Goal: Task Accomplishment & Management: Complete application form

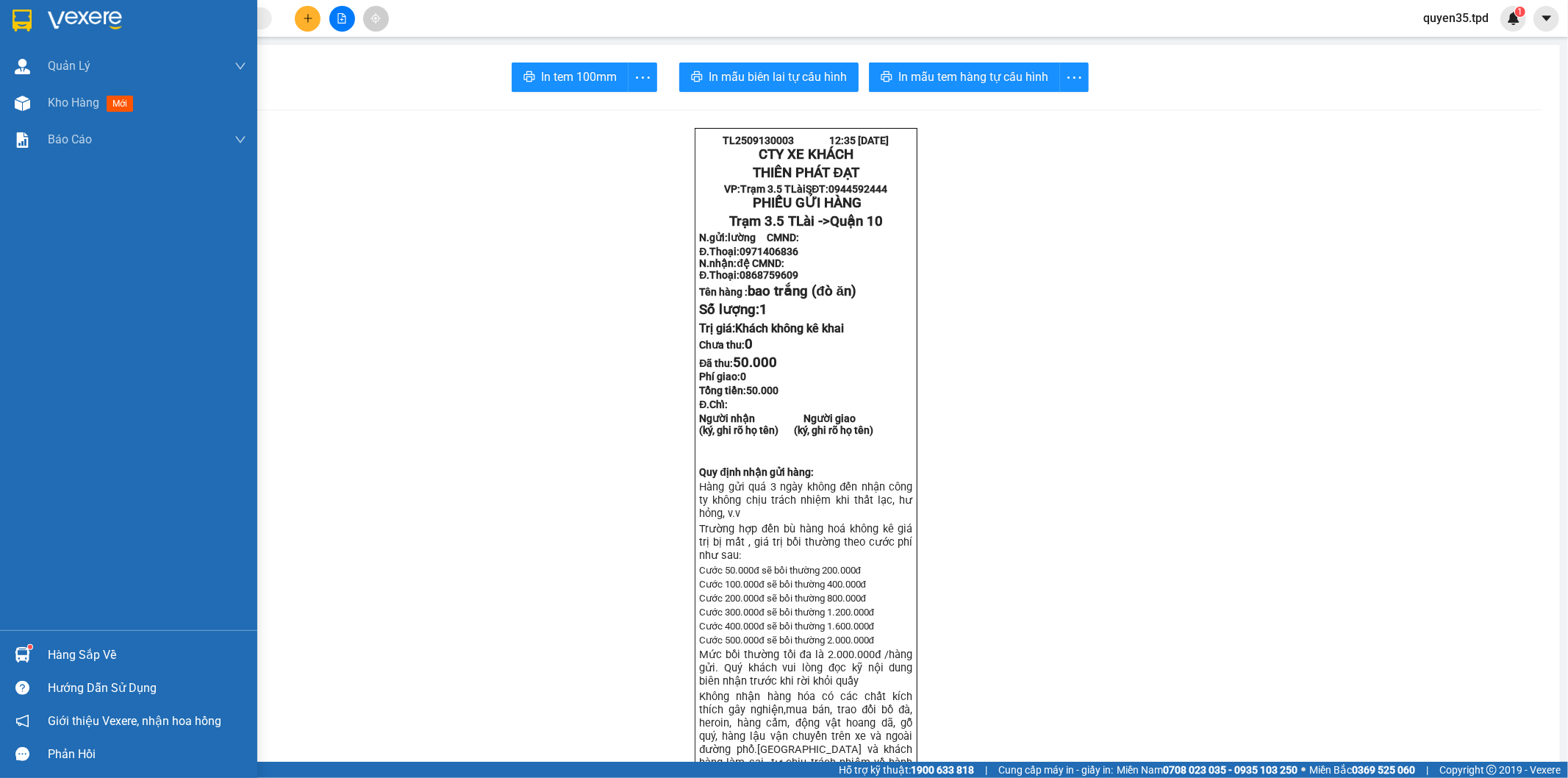
click at [71, 104] on span "Kho hàng" at bounding box center [73, 102] width 51 height 14
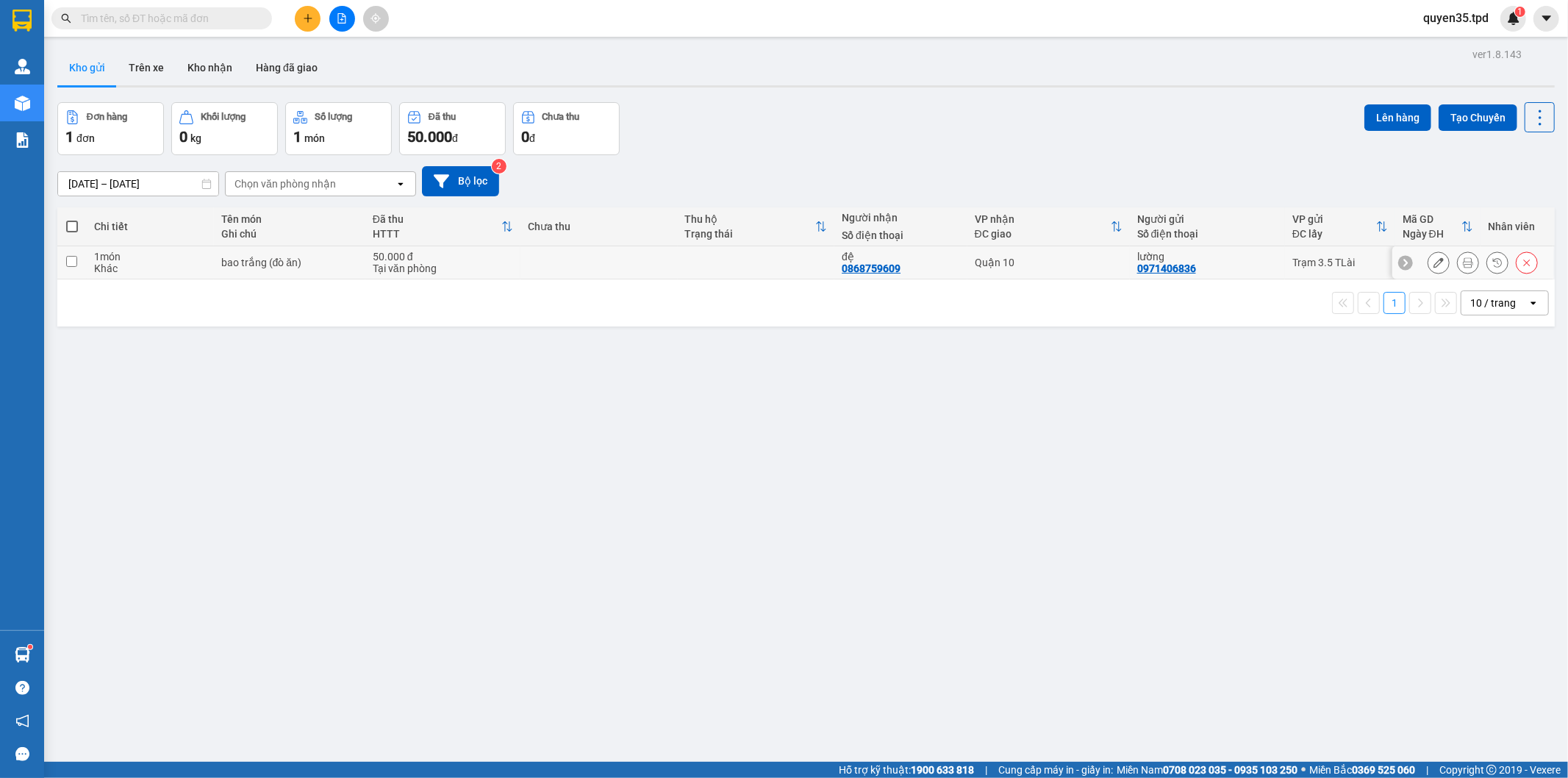
drag, startPoint x: 71, startPoint y: 266, endPoint x: 263, endPoint y: 252, distance: 192.5
click at [70, 266] on input "checkbox" at bounding box center [72, 262] width 11 height 11
checkbox input "true"
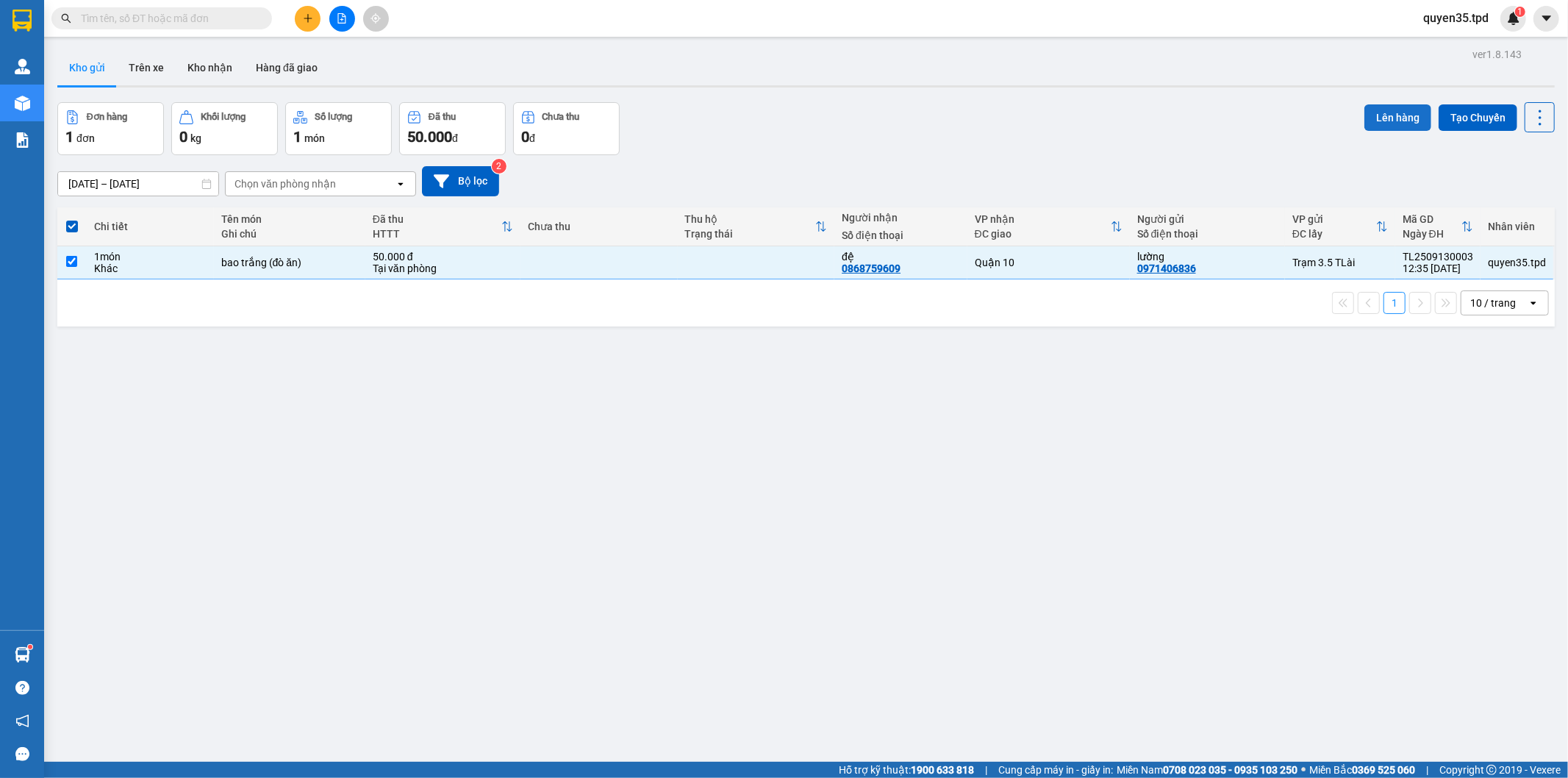
click at [1388, 119] on button "Lên hàng" at bounding box center [1398, 118] width 67 height 26
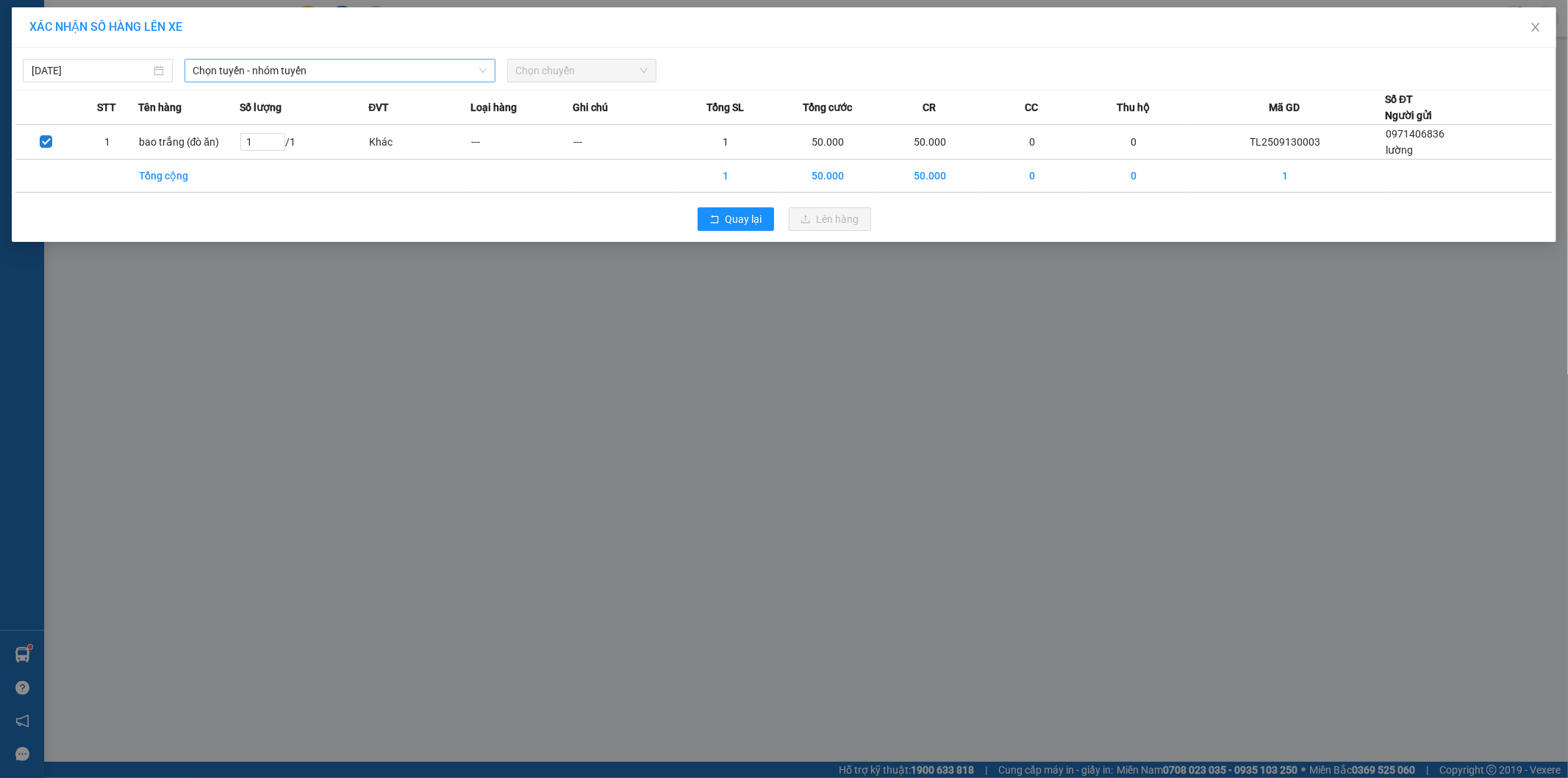
click at [263, 72] on span "Chọn tuyến - nhóm tuyến" at bounding box center [340, 71] width 294 height 22
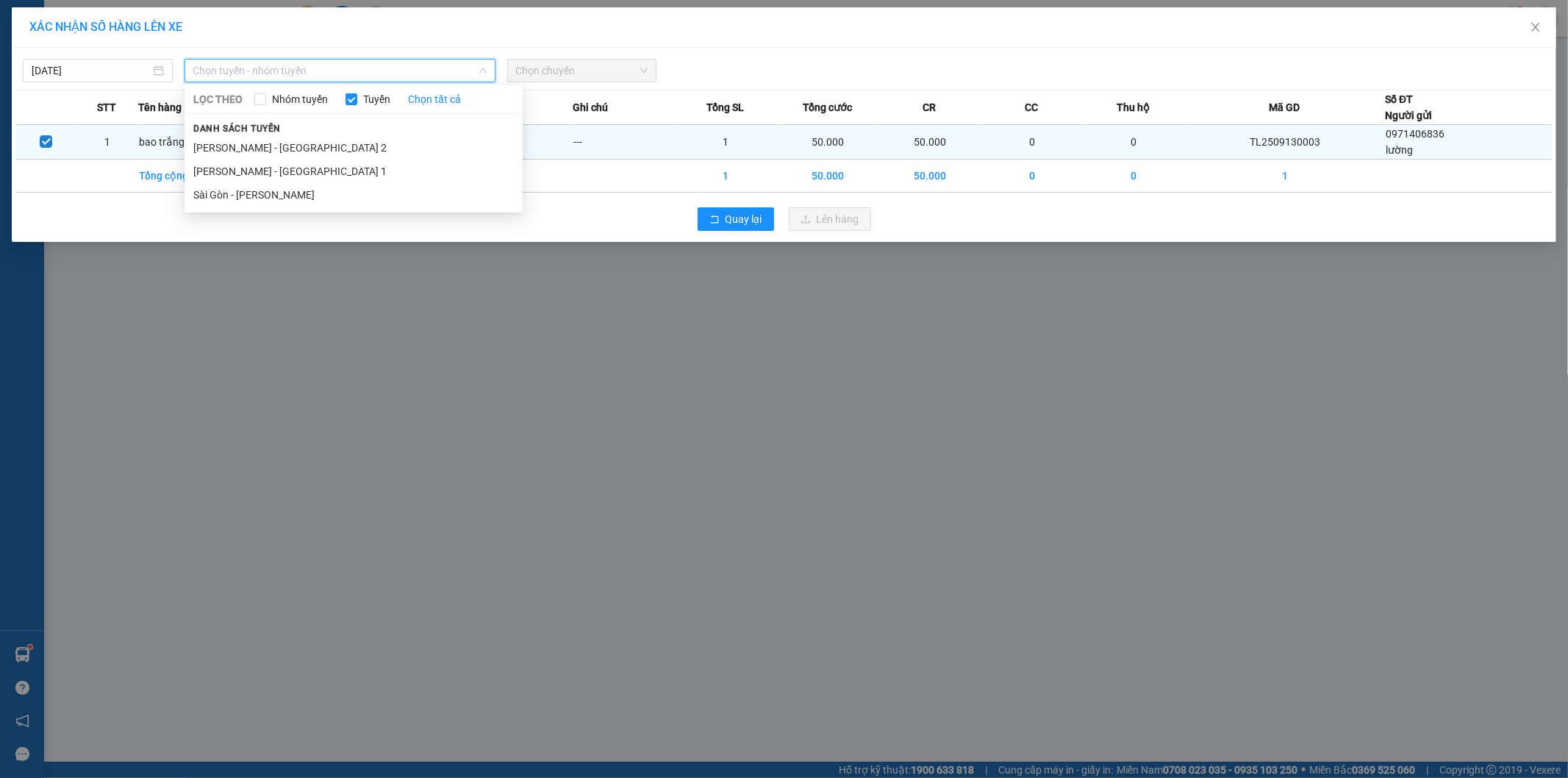
click at [248, 142] on li "[PERSON_NAME] - [GEOGRAPHIC_DATA] 2" at bounding box center [353, 147] width 338 height 23
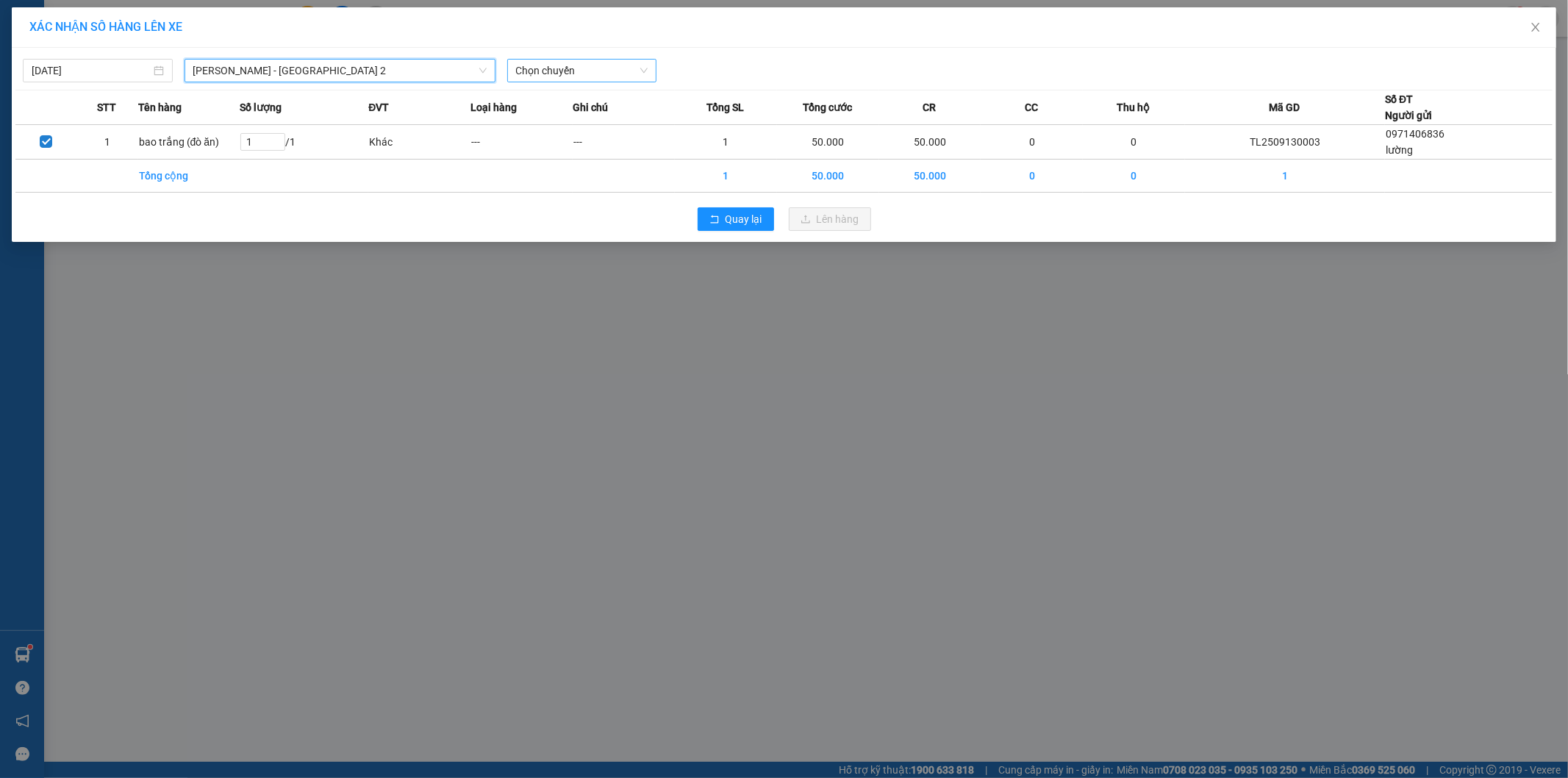
click at [618, 70] on span "Chọn chuyến" at bounding box center [583, 71] width 133 height 22
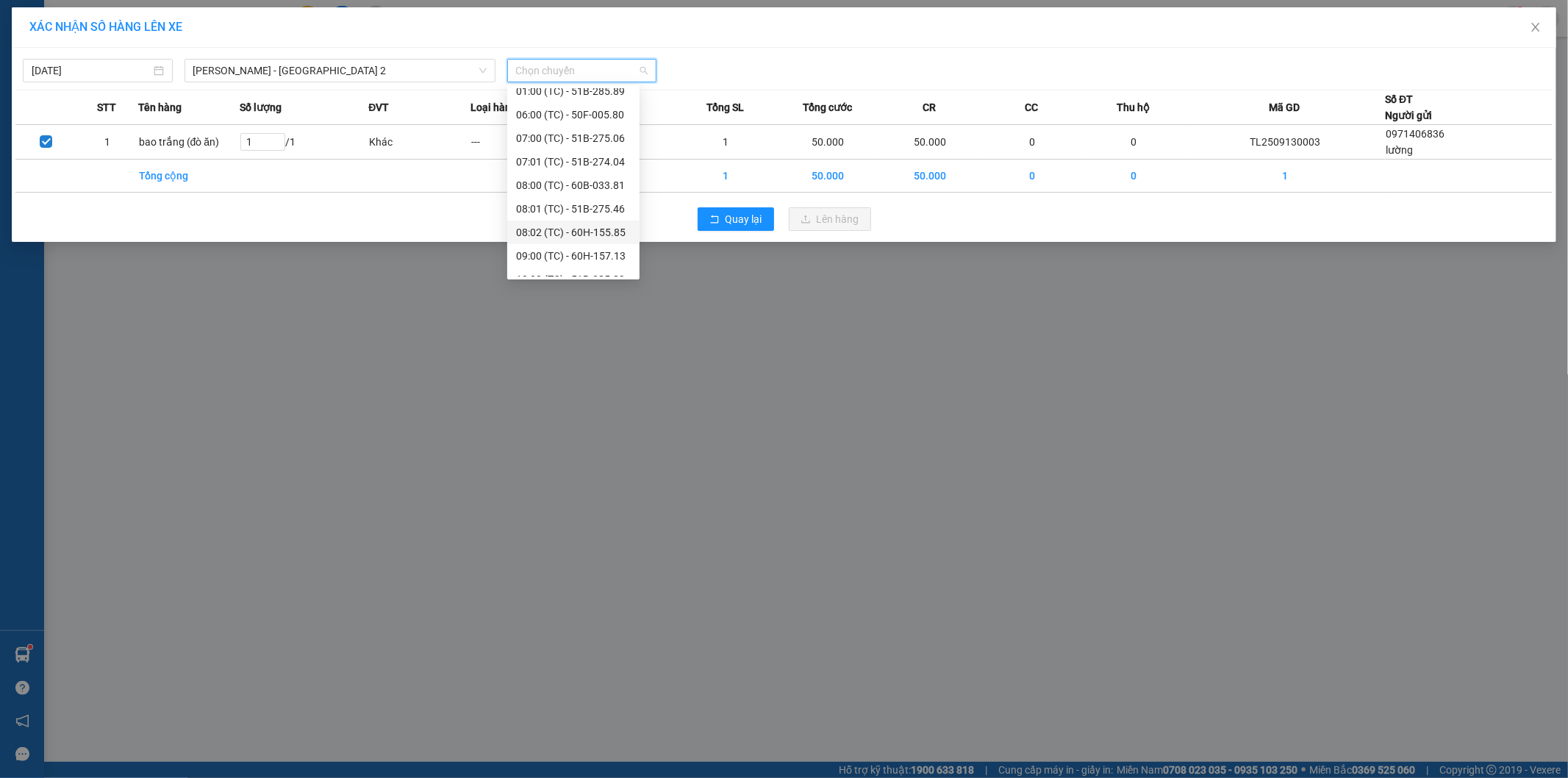
scroll to position [165, 0]
click at [604, 245] on div "13:00 (TC) - 51B-273.71" at bounding box center [573, 240] width 115 height 16
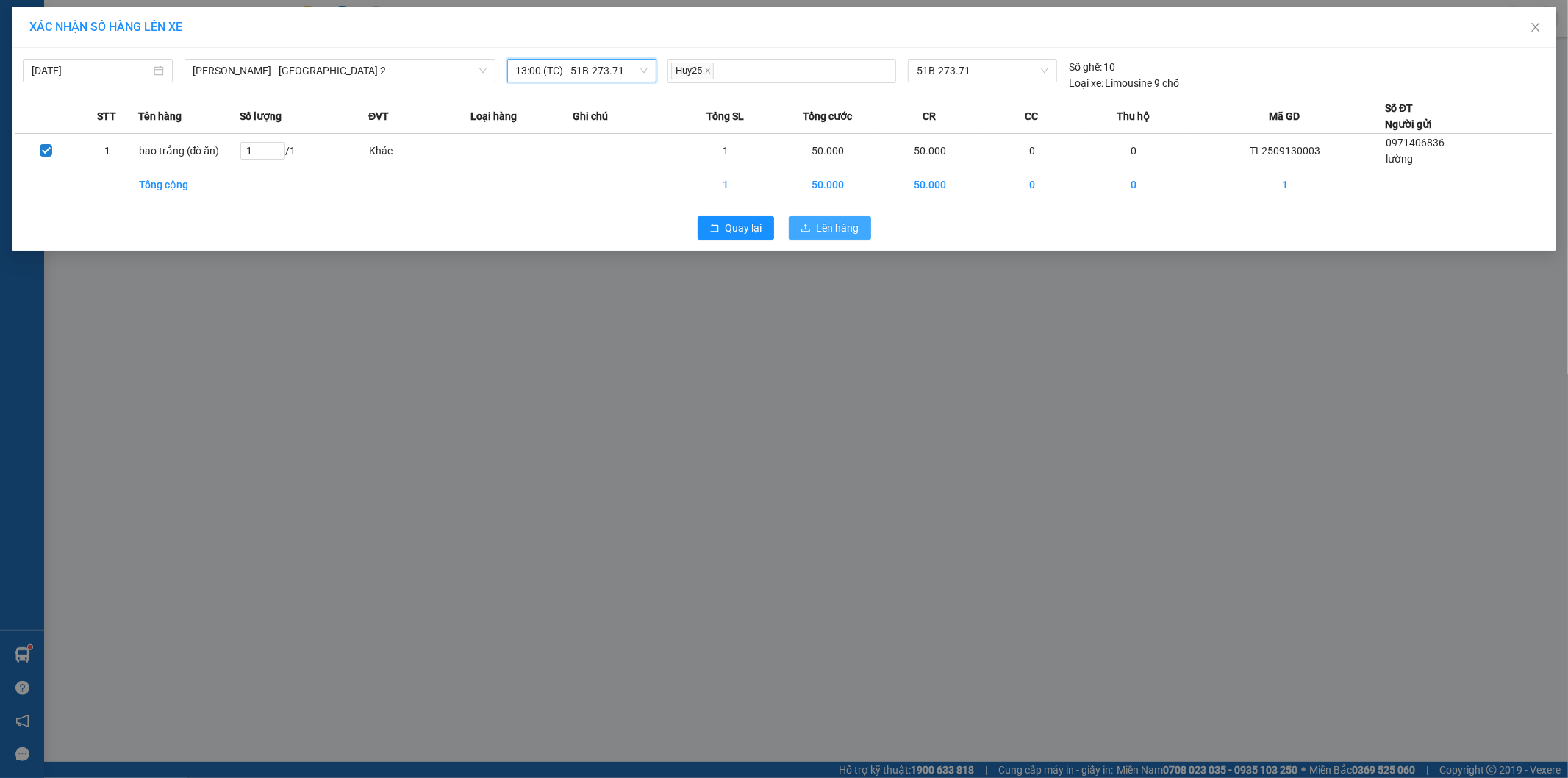
click at [825, 229] on span "Lên hàng" at bounding box center [839, 227] width 43 height 16
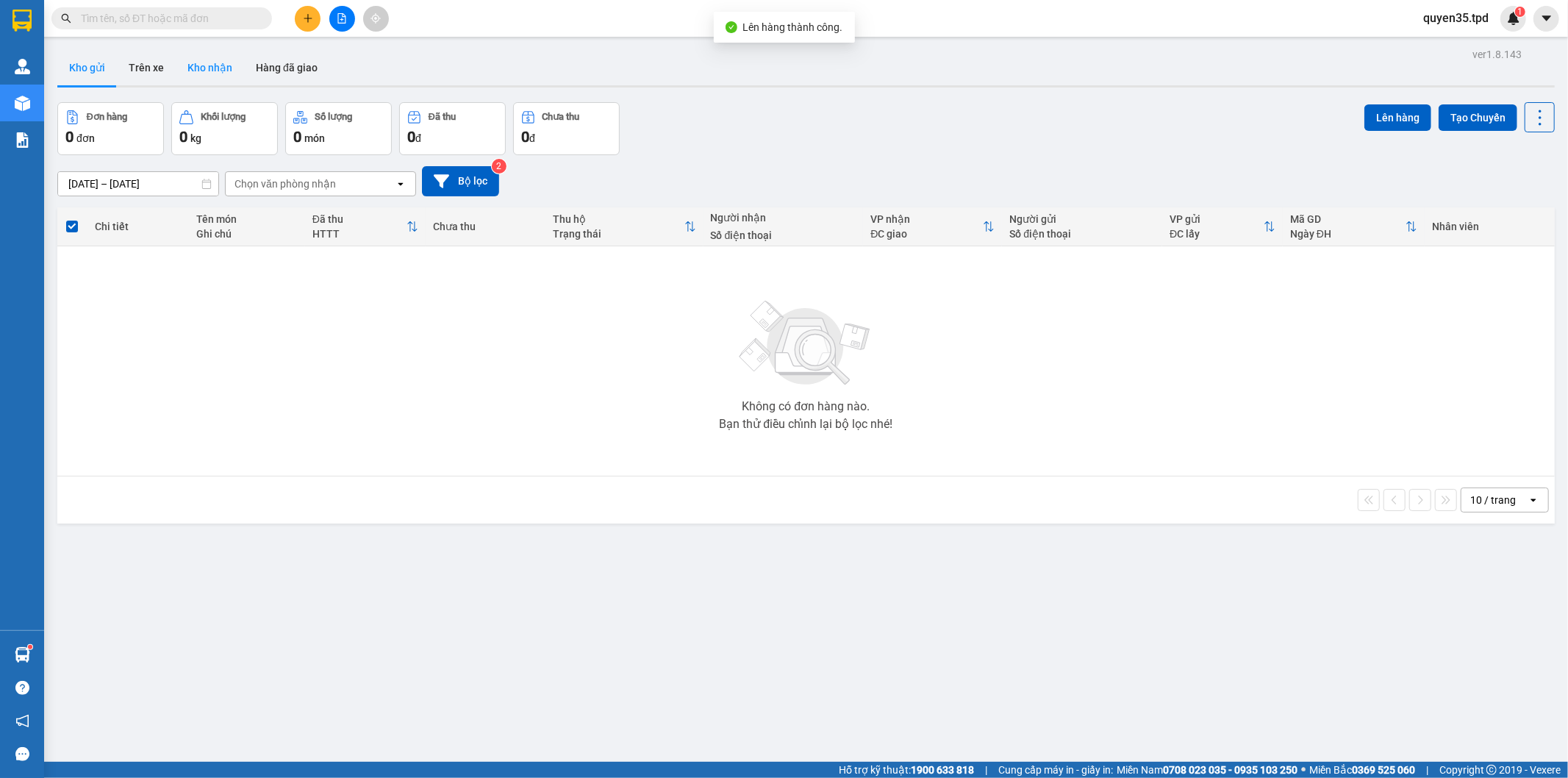
click at [203, 59] on button "Kho nhận" at bounding box center [209, 67] width 68 height 36
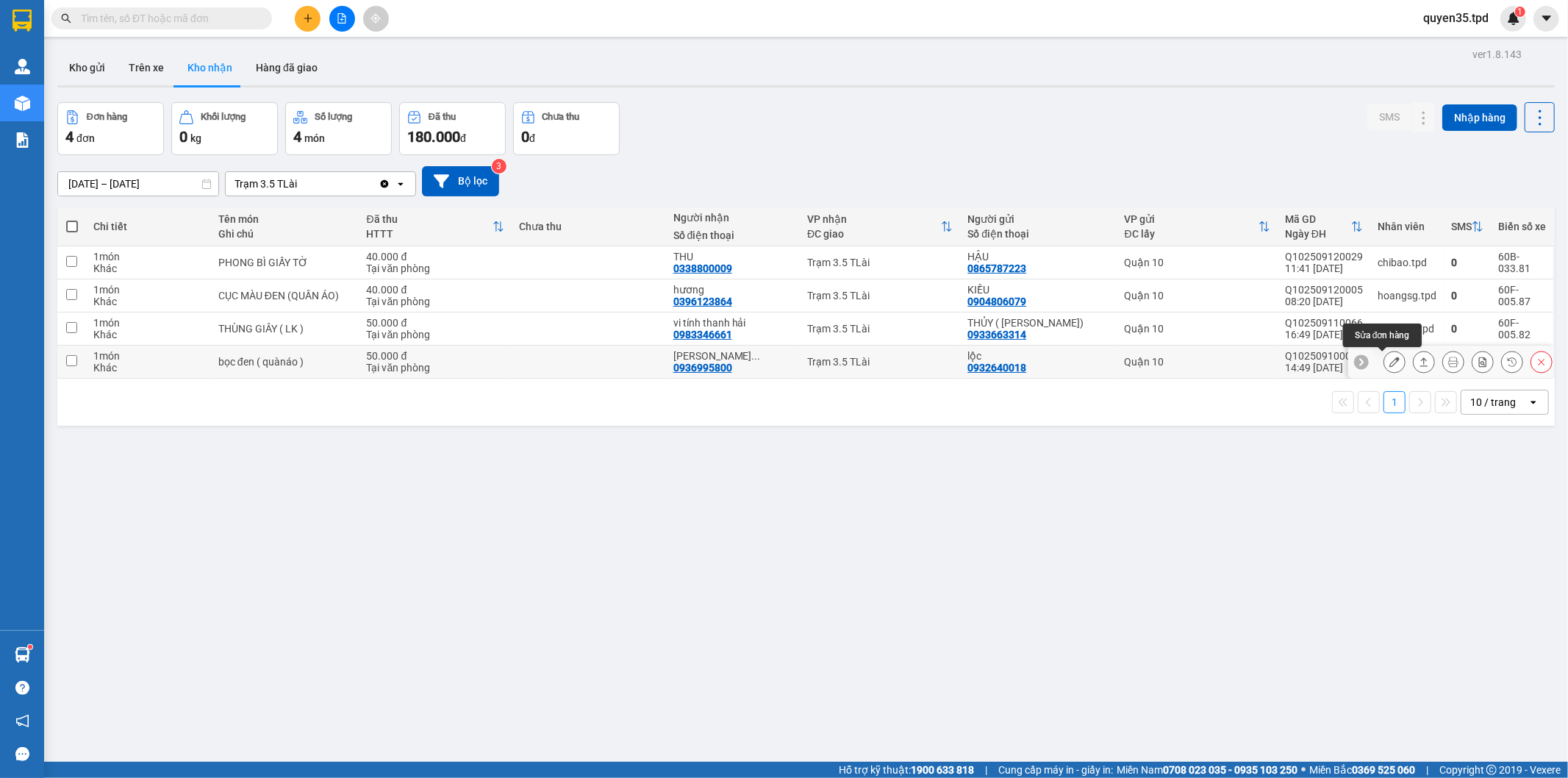
click at [1389, 365] on icon at bounding box center [1394, 361] width 10 height 10
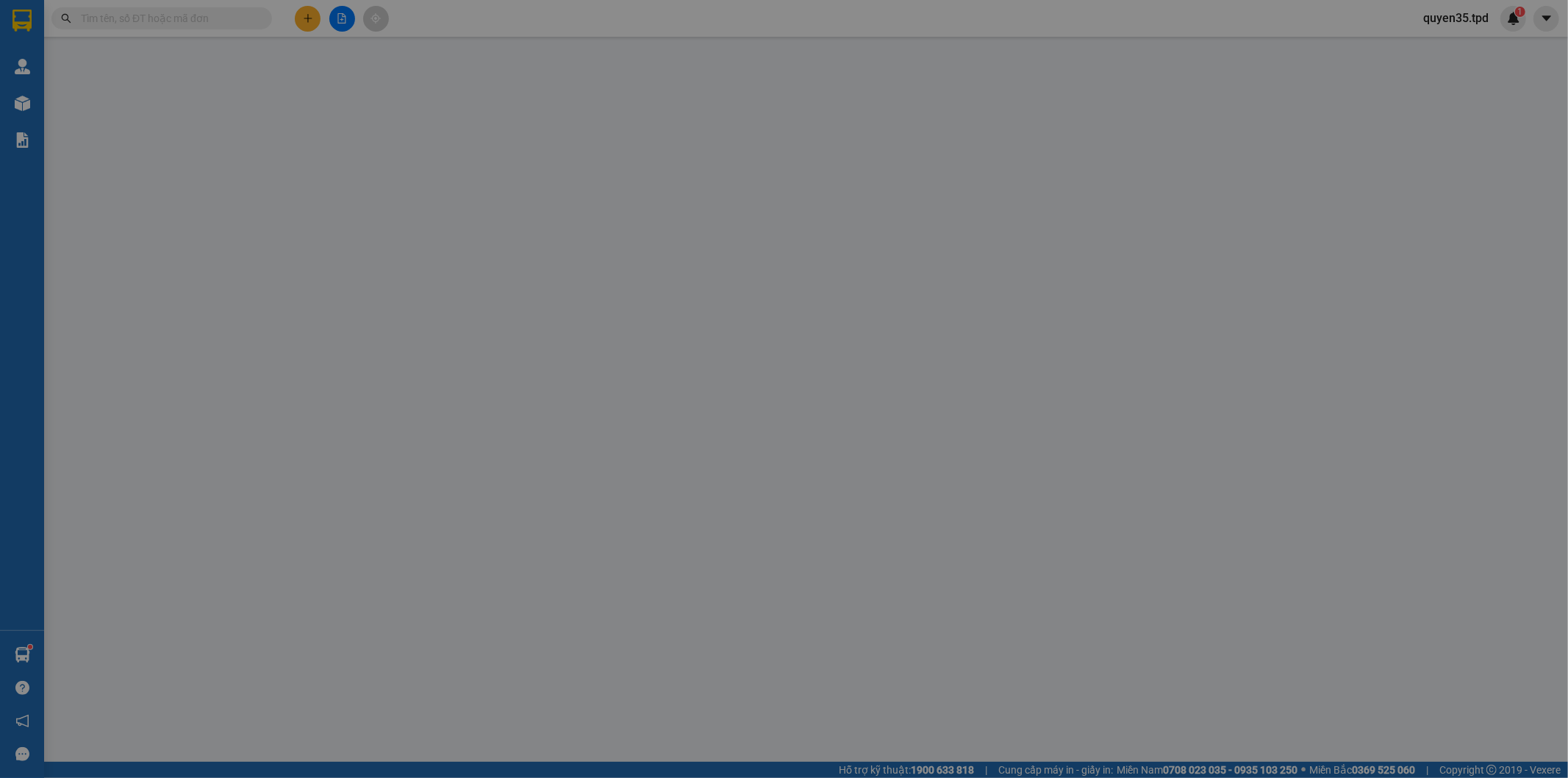
type input "0932640018"
type input "lộc"
type input "0936995800"
type input "[PERSON_NAME] (0971.849.746)"
type input "50.000"
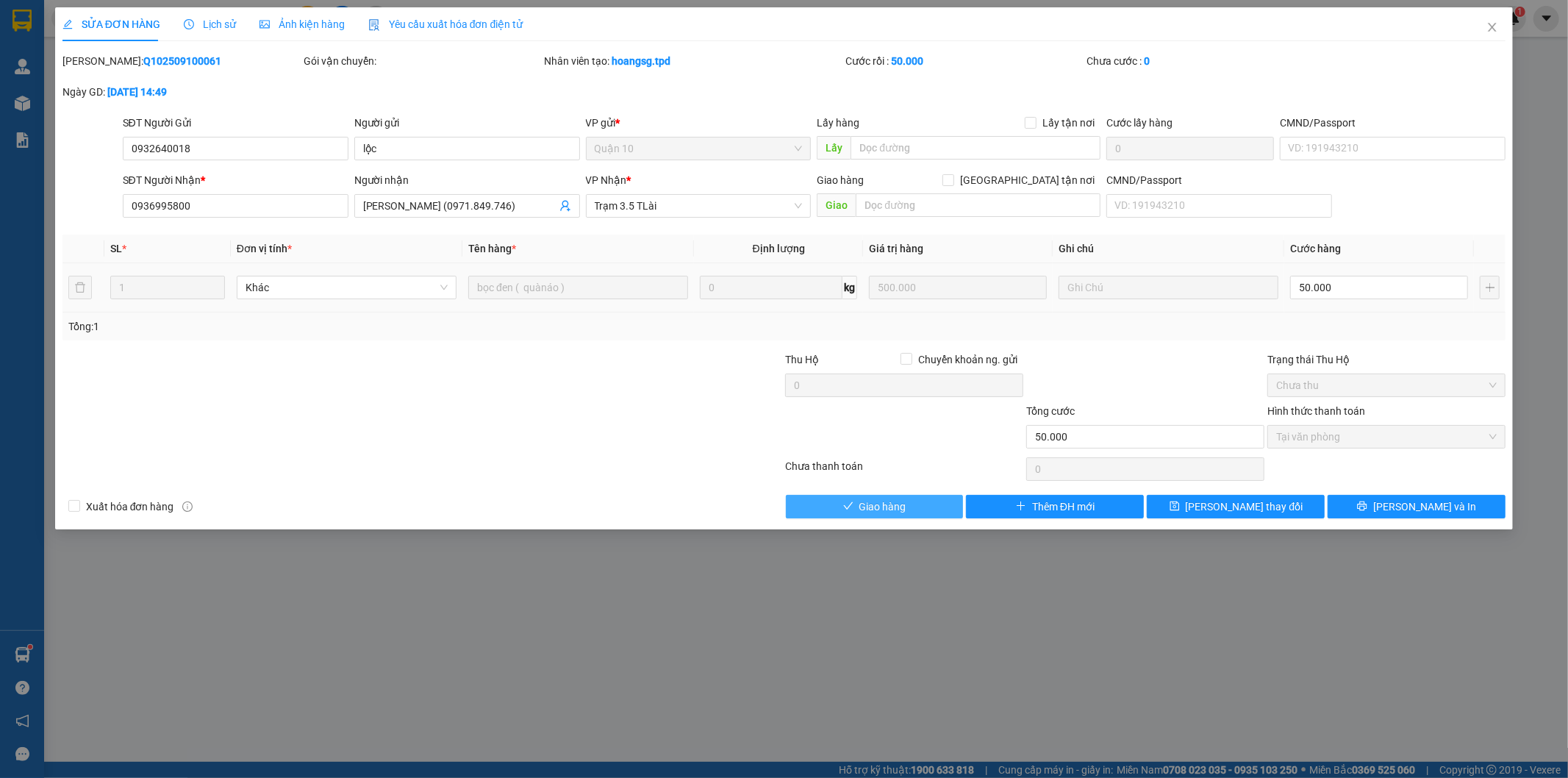
click at [921, 505] on button "Giao hàng" at bounding box center [874, 506] width 178 height 23
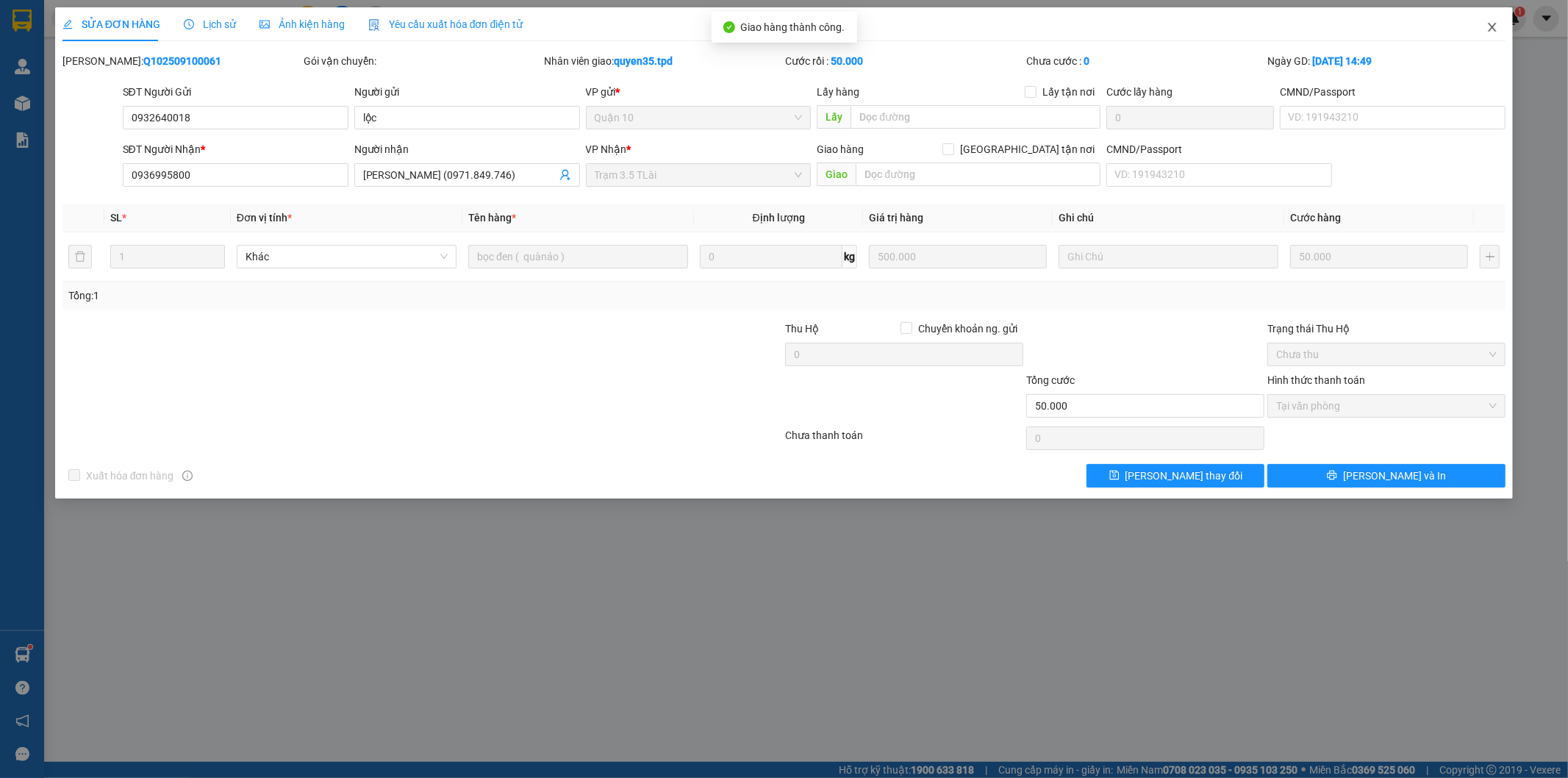
click at [1487, 30] on icon "close" at bounding box center [1492, 27] width 12 height 12
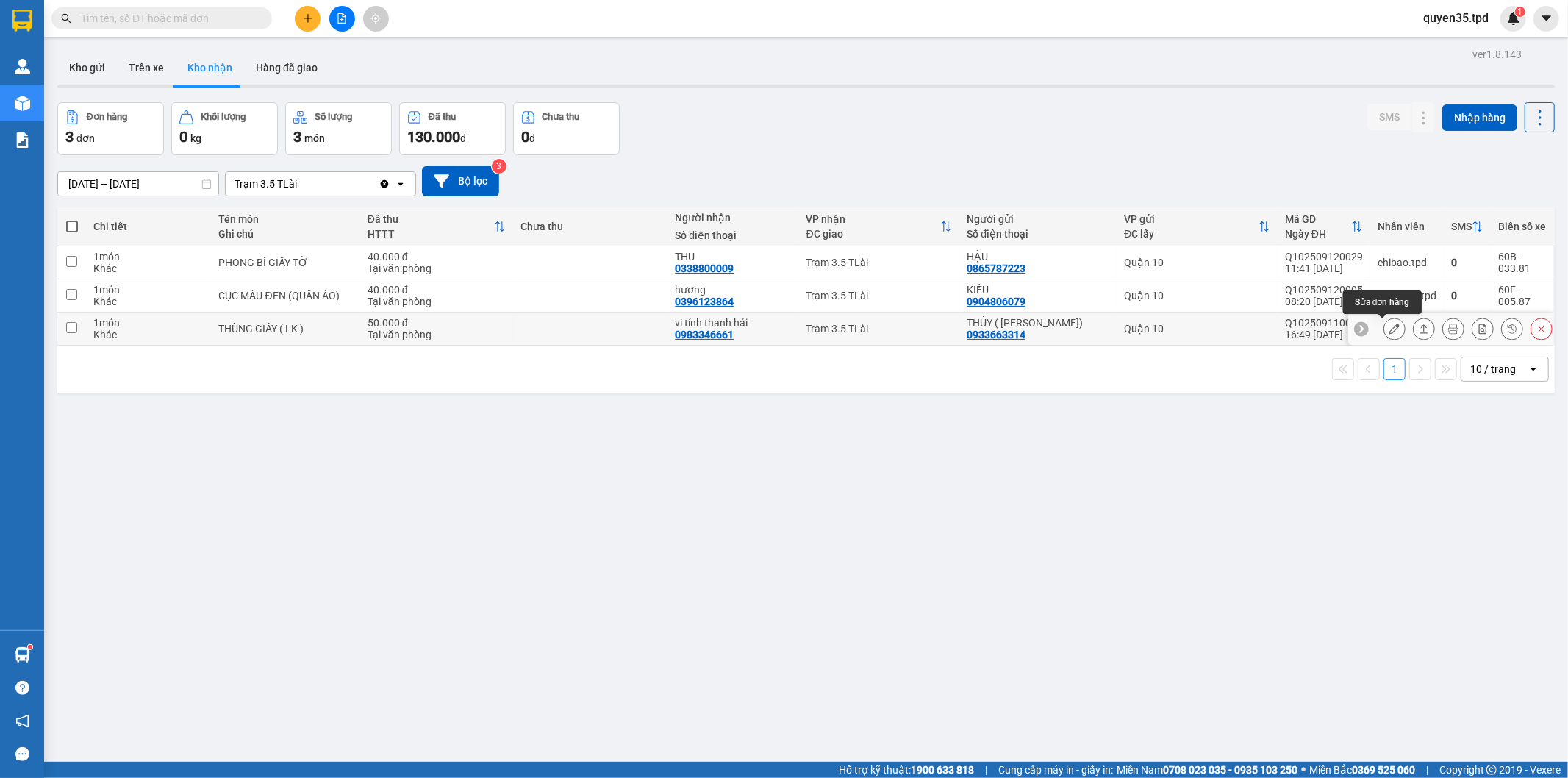
click at [1384, 324] on button at bounding box center [1394, 329] width 21 height 26
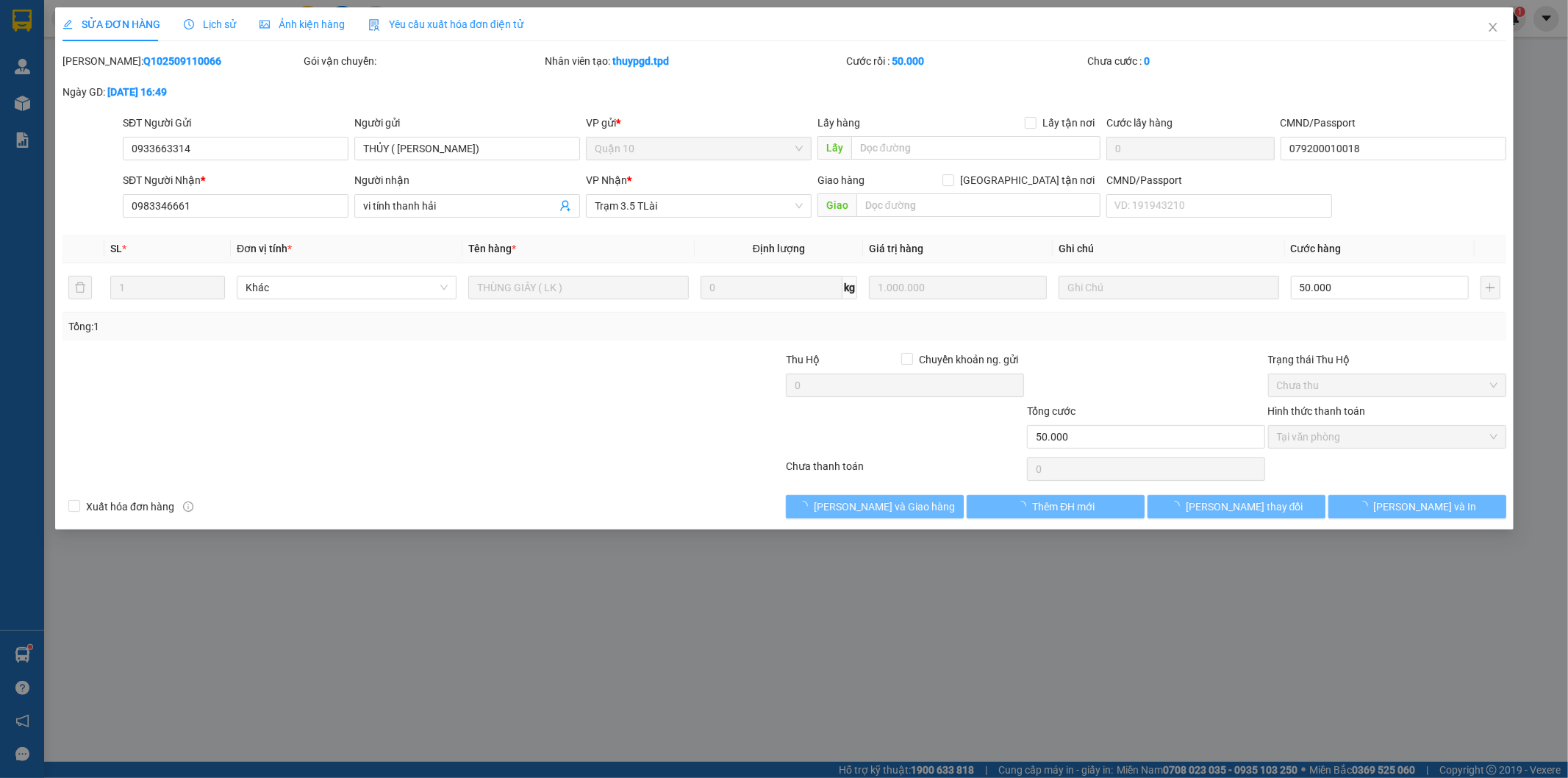
type input "0933663314"
type input "THỦY ( [PERSON_NAME])"
type input "079200010018"
type input "0983346661"
type input "vi tính thanh hải"
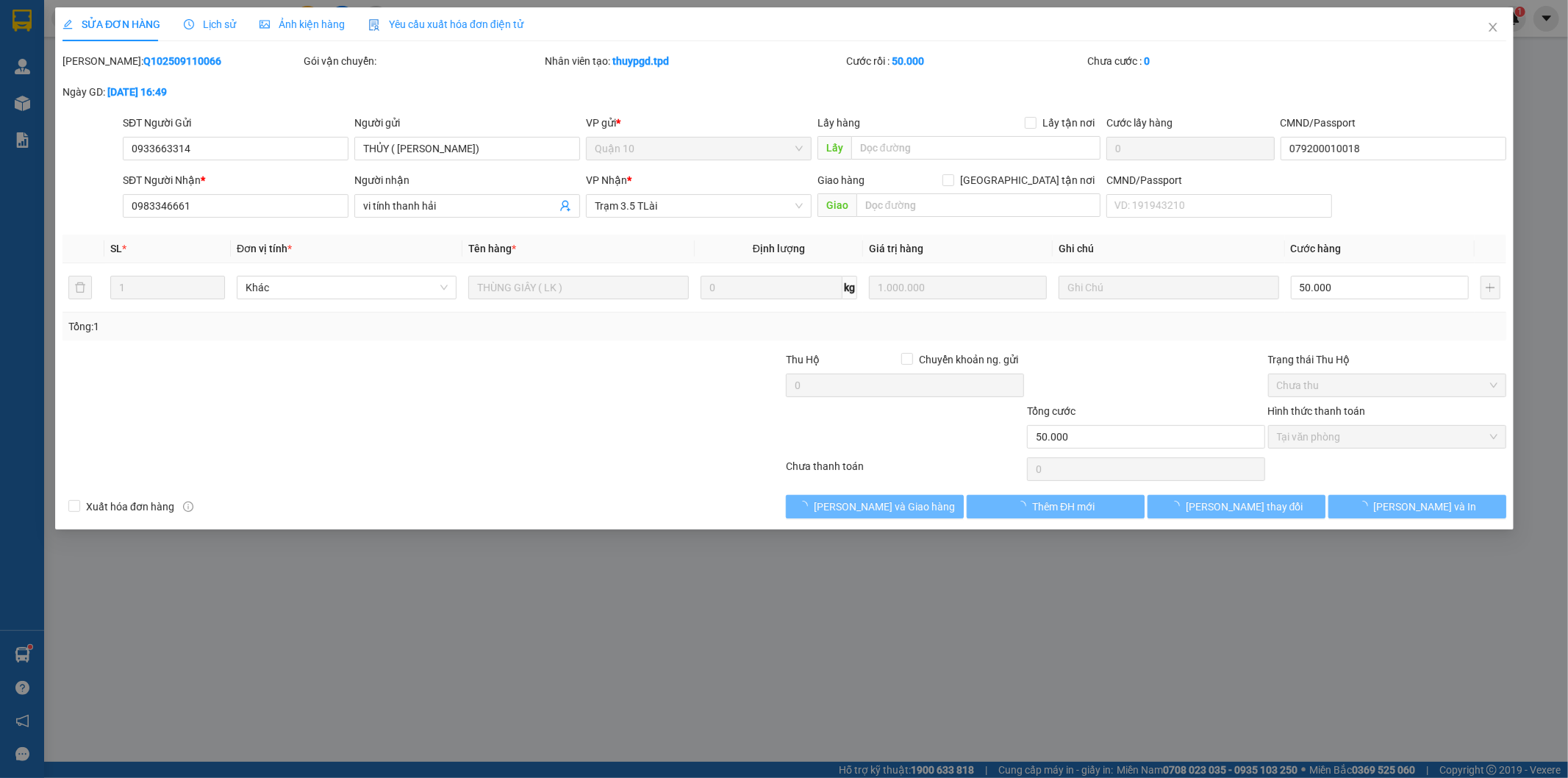
type input "50.000"
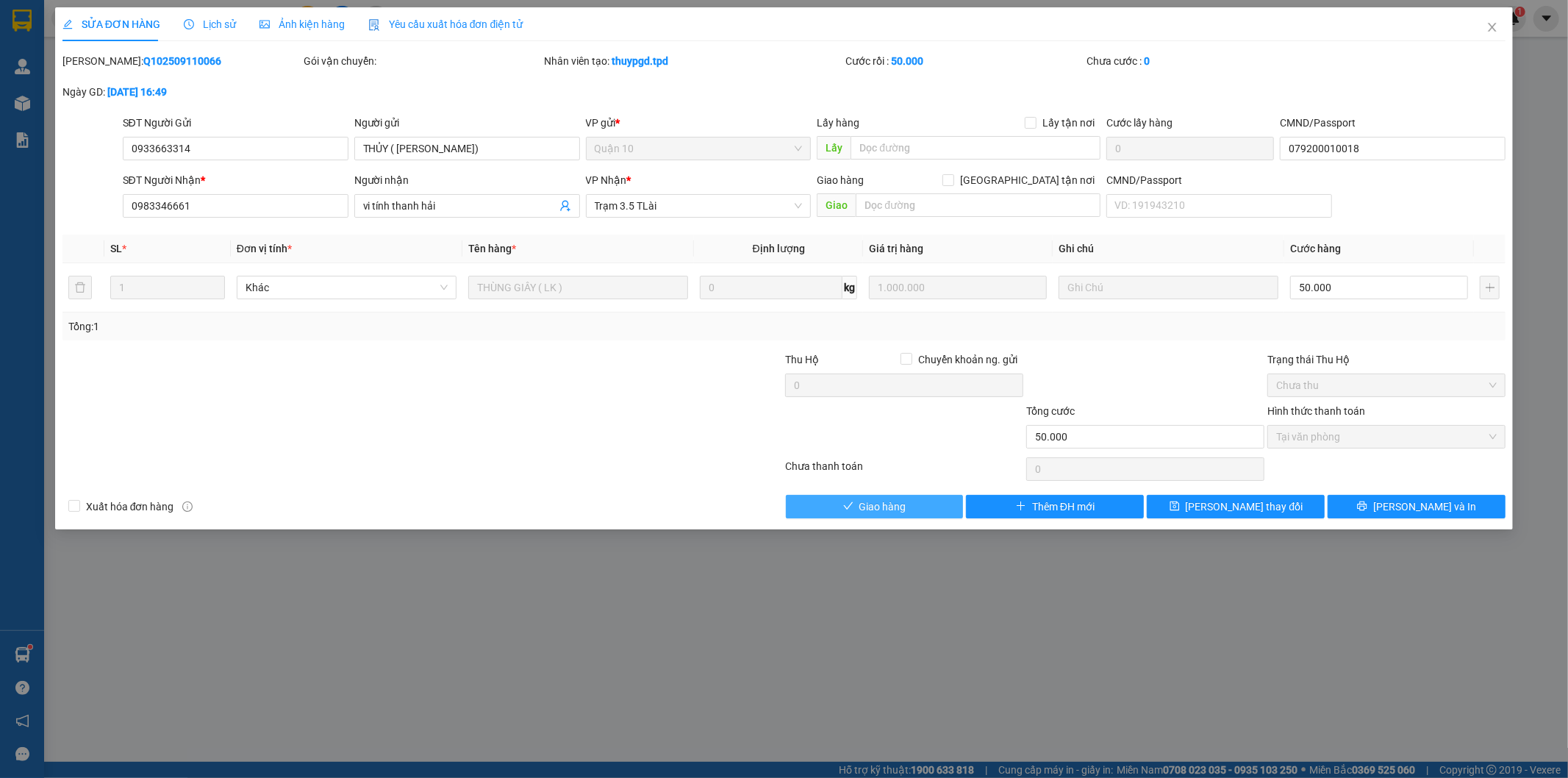
click at [927, 508] on button "Giao hàng" at bounding box center [874, 506] width 178 height 23
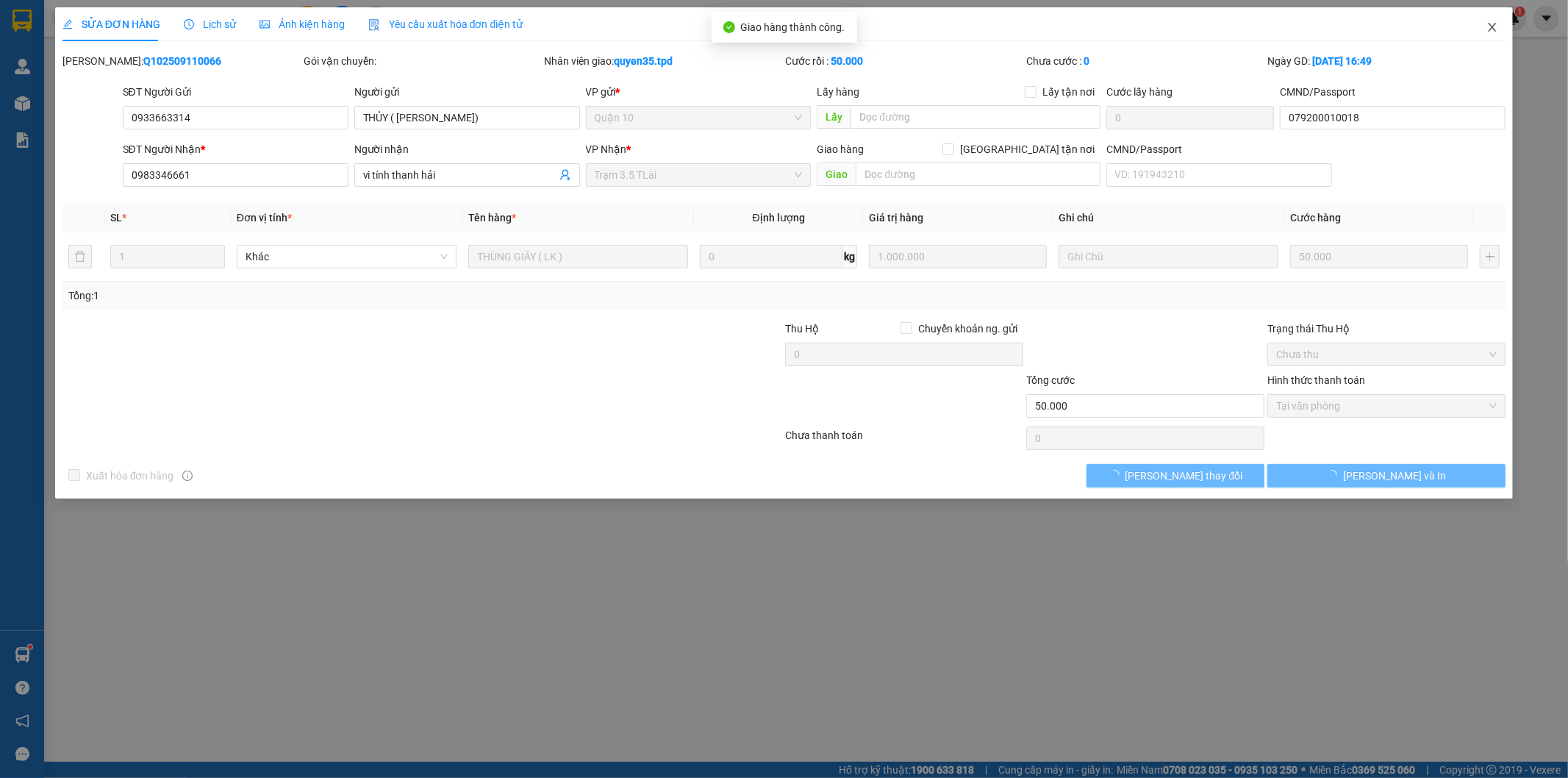
click at [1490, 33] on icon "close" at bounding box center [1492, 27] width 12 height 12
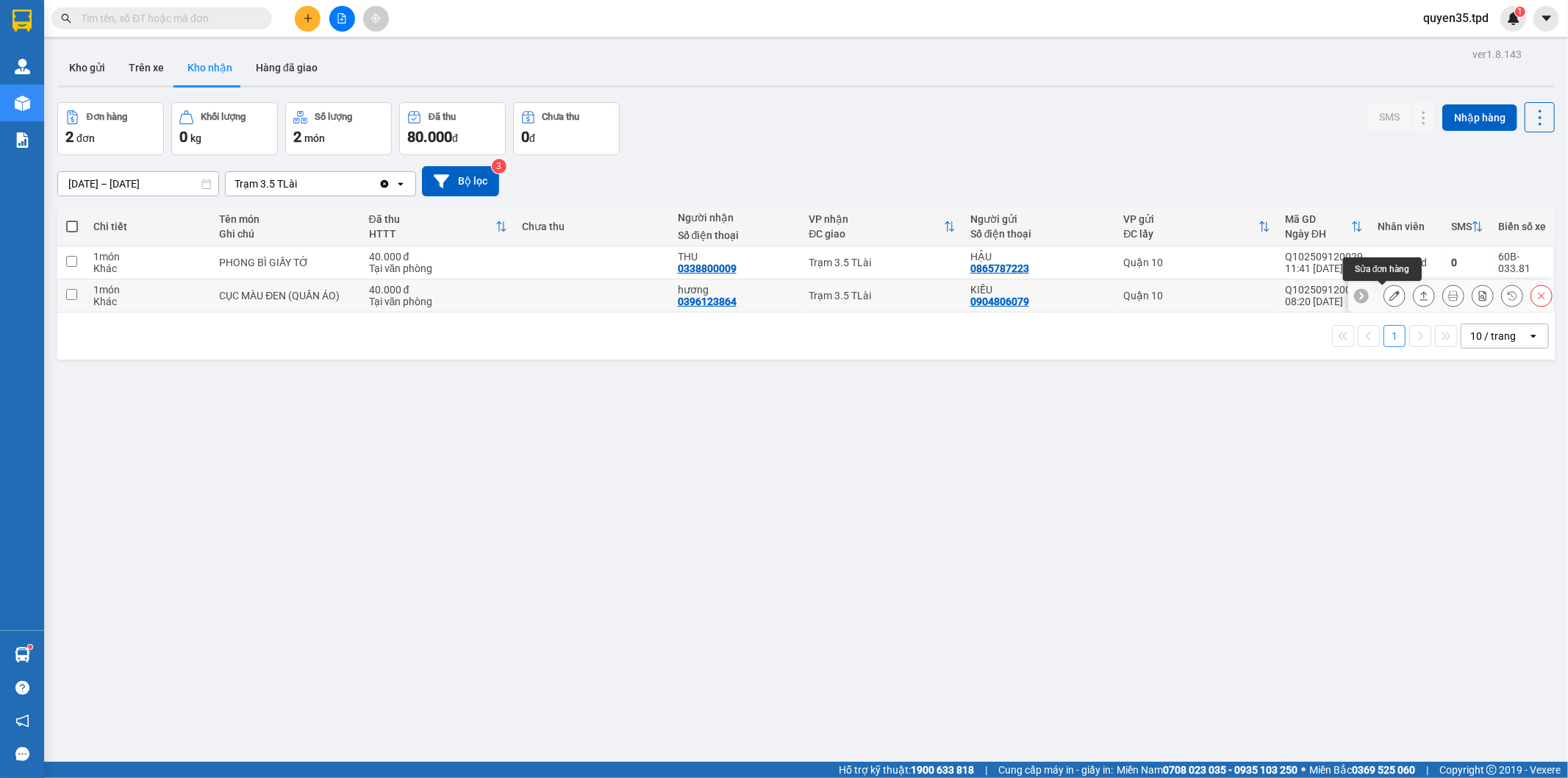
click at [1388, 298] on button at bounding box center [1394, 296] width 21 height 26
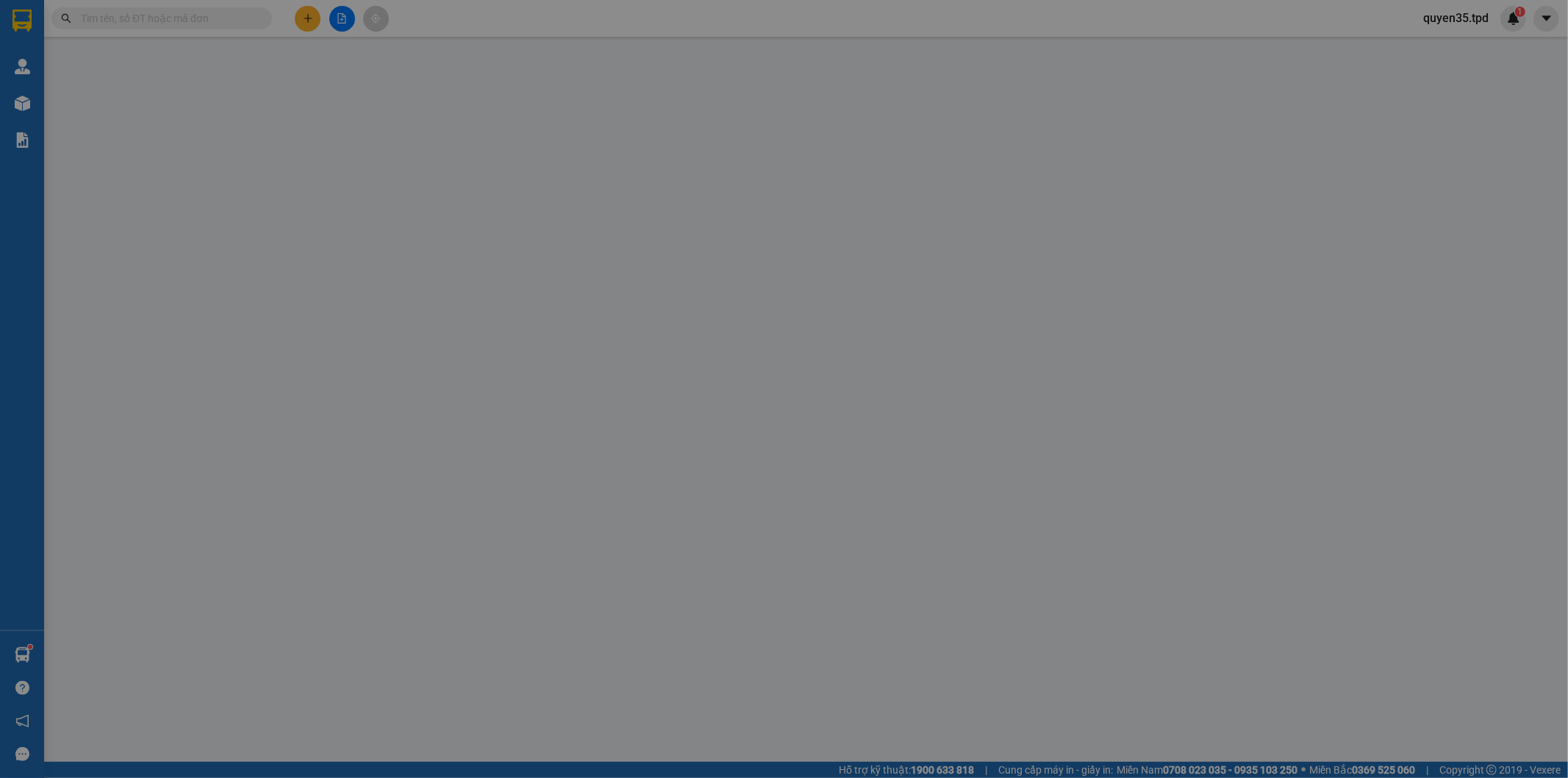
type input "0904806079"
type input "KIỀU"
type input "0396123864"
type input "hương"
type input "40.000"
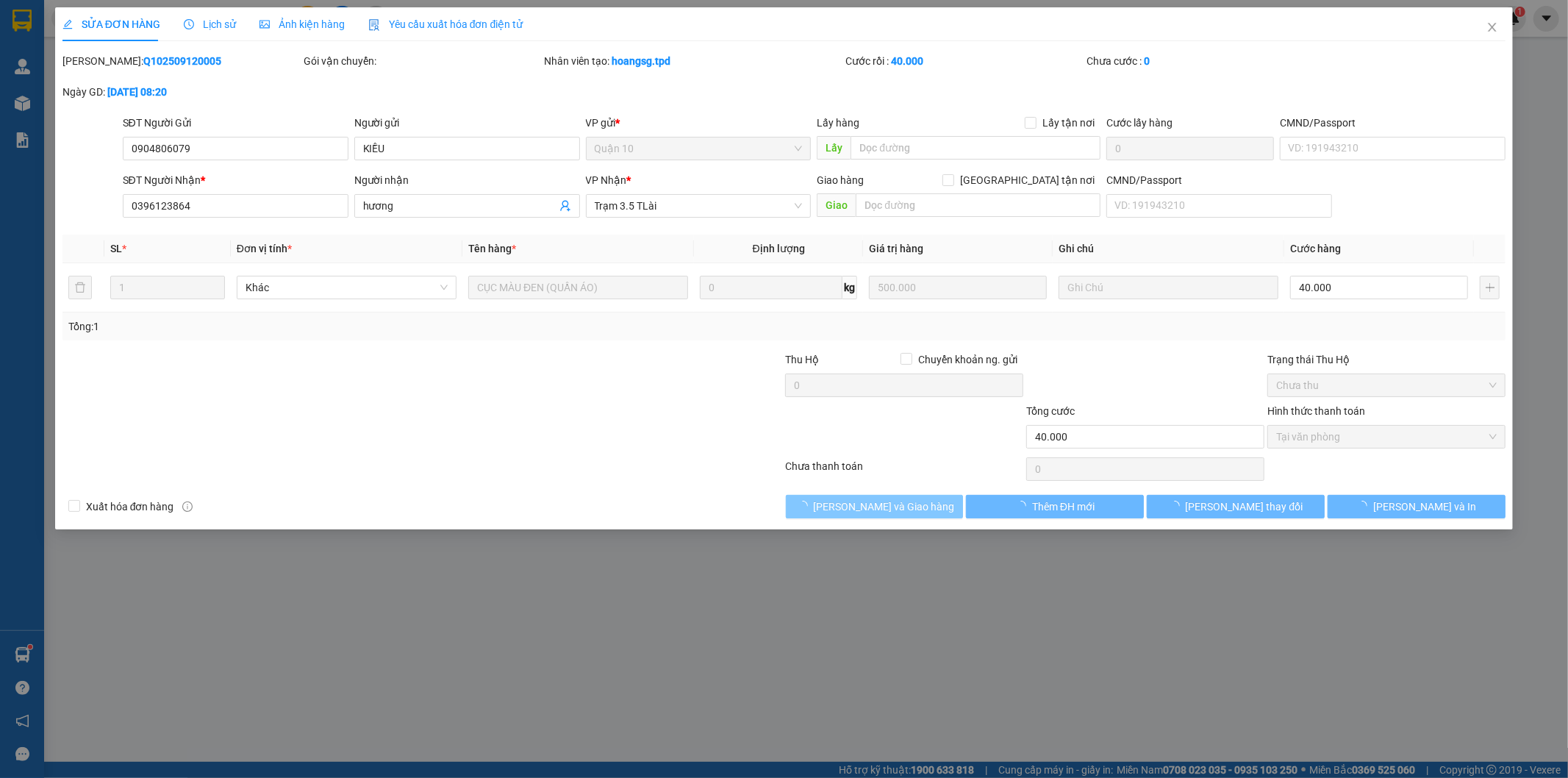
click at [870, 505] on span "[PERSON_NAME] và Giao hàng" at bounding box center [884, 506] width 141 height 16
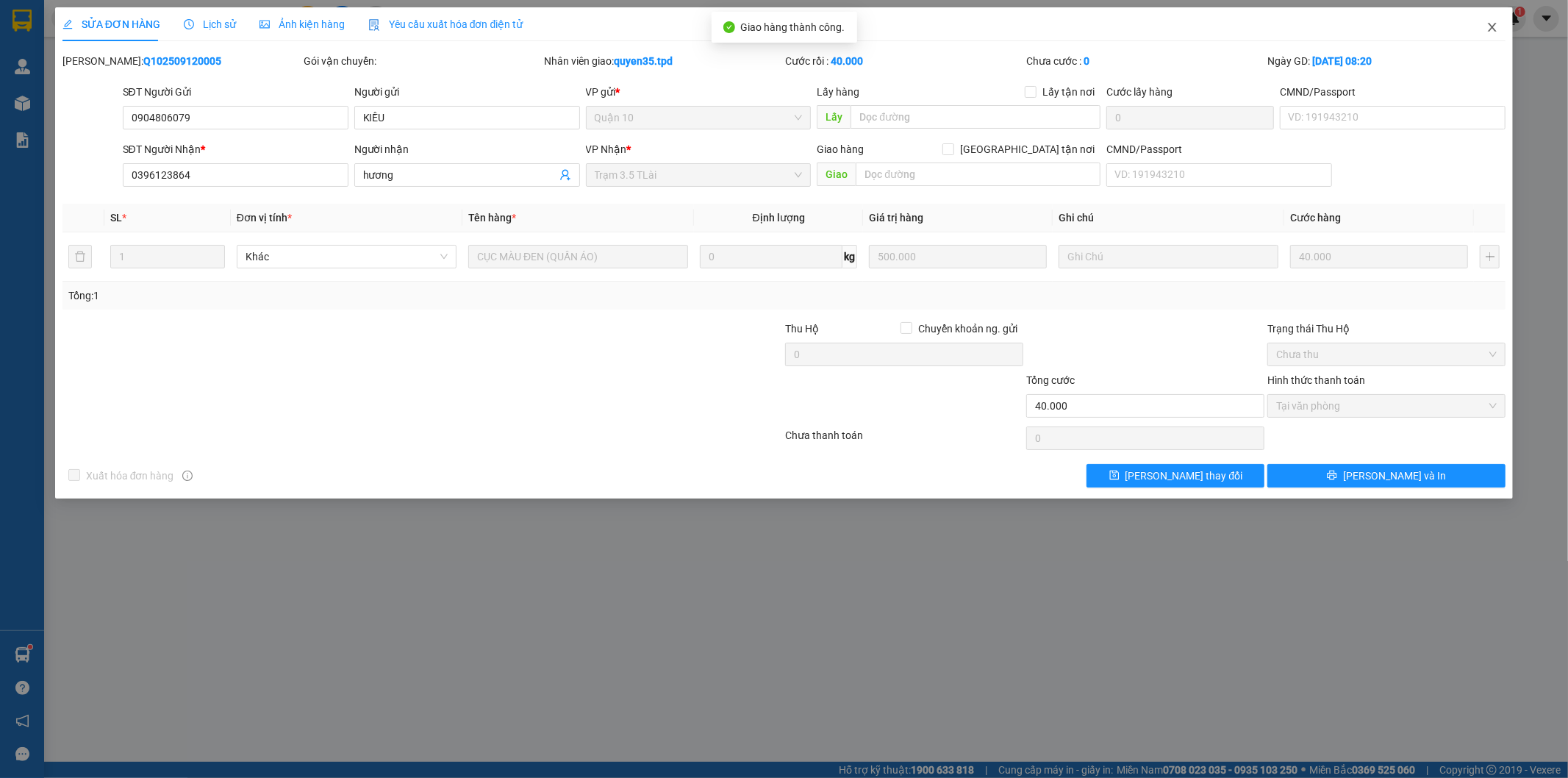
click at [1501, 33] on span "Close" at bounding box center [1492, 28] width 41 height 41
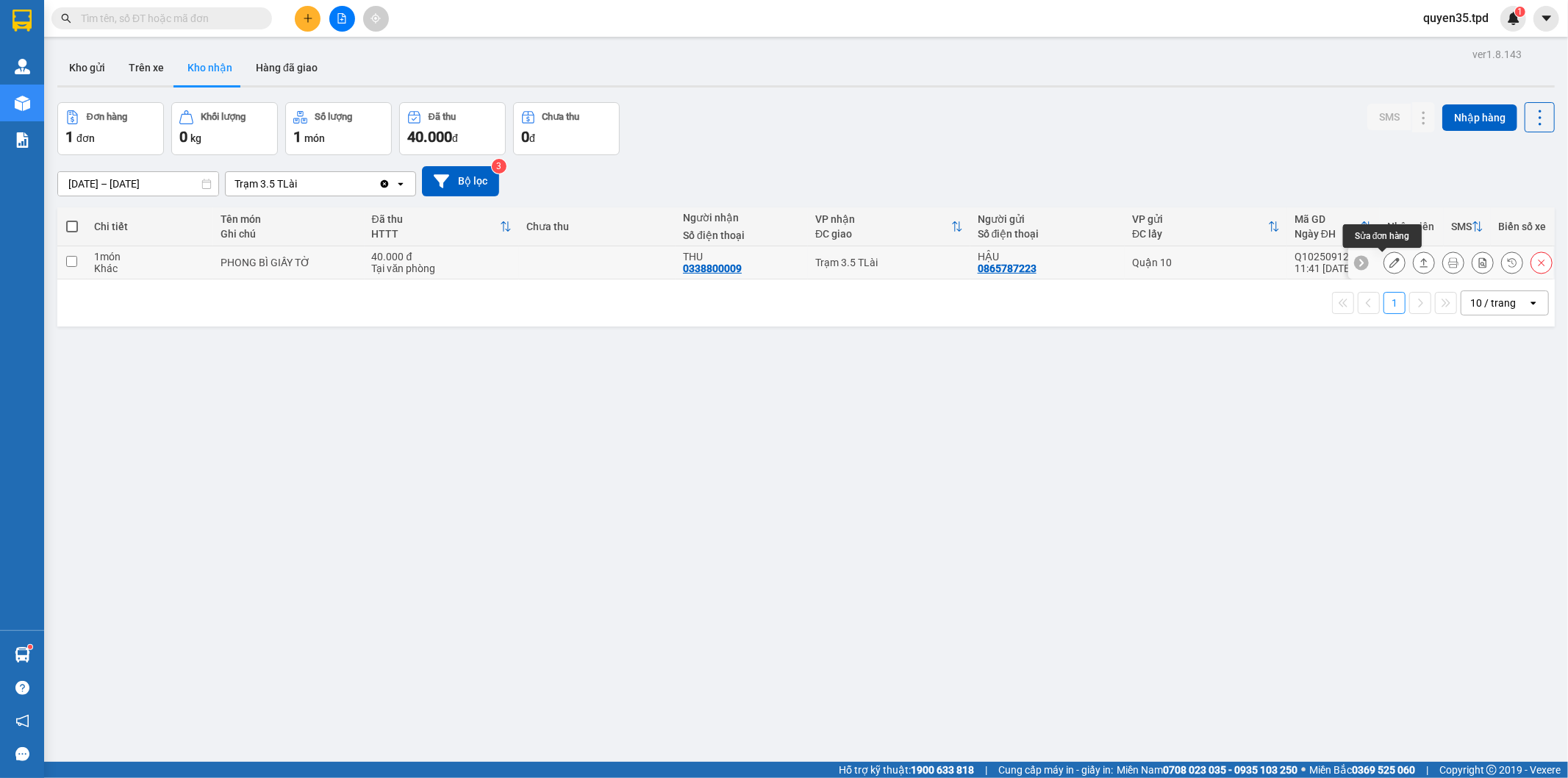
click at [1389, 259] on icon at bounding box center [1394, 262] width 10 height 10
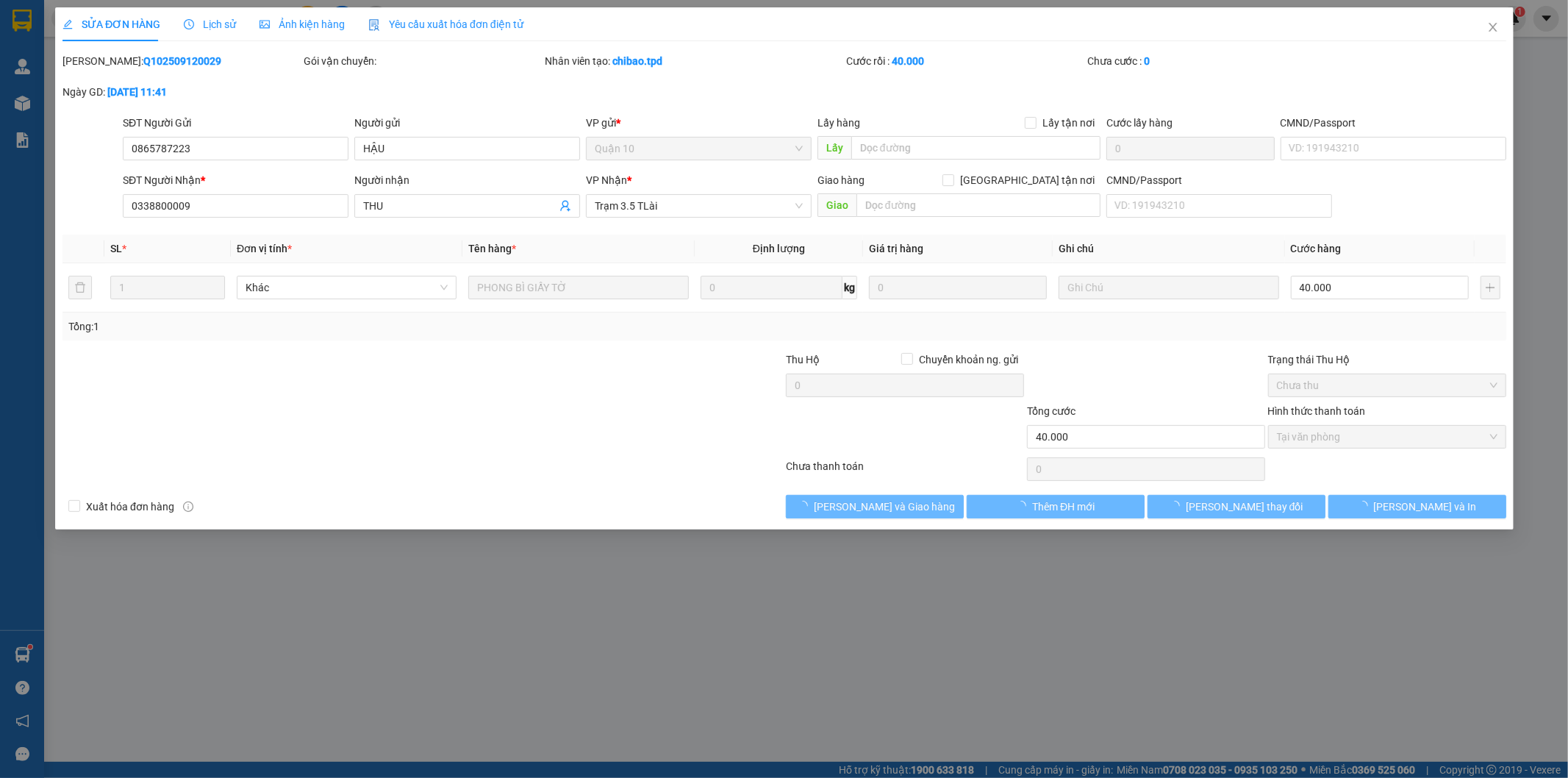
type input "0865787223"
type input "HẬU"
type input "0338800009"
type input "THU"
type input "40.000"
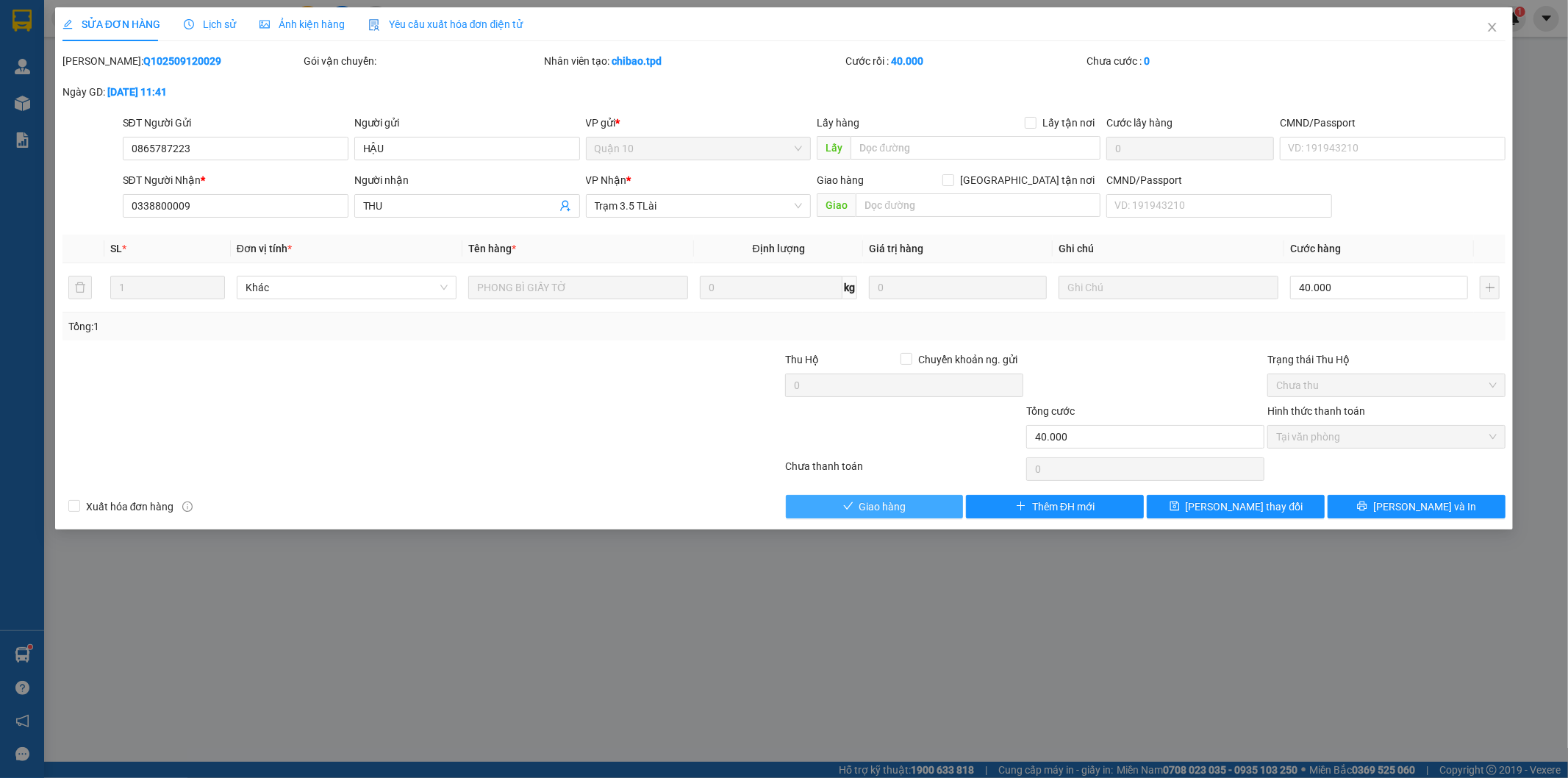
click at [924, 511] on button "Giao hàng" at bounding box center [874, 506] width 178 height 23
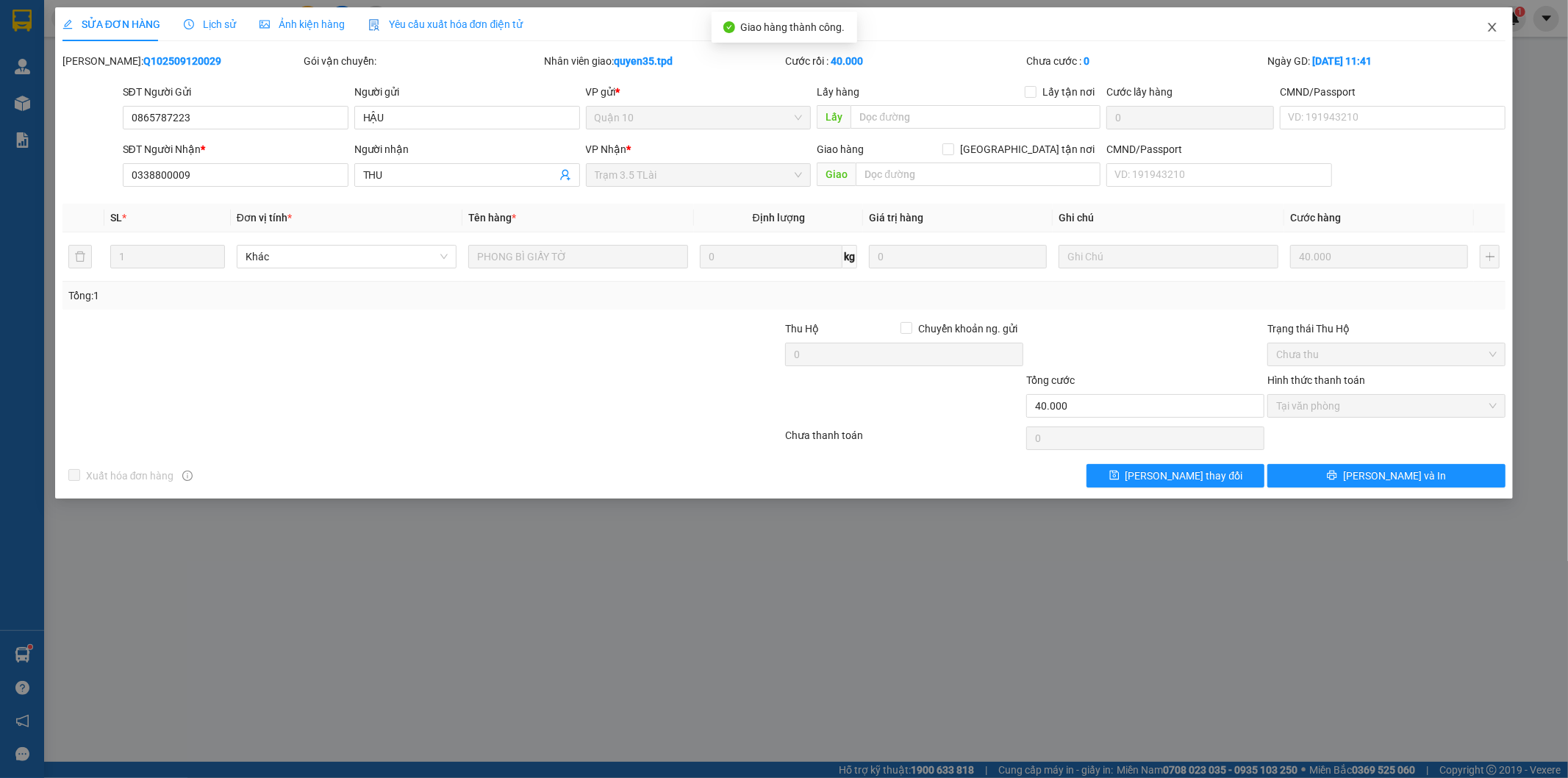
click at [1495, 26] on icon "close" at bounding box center [1492, 27] width 12 height 12
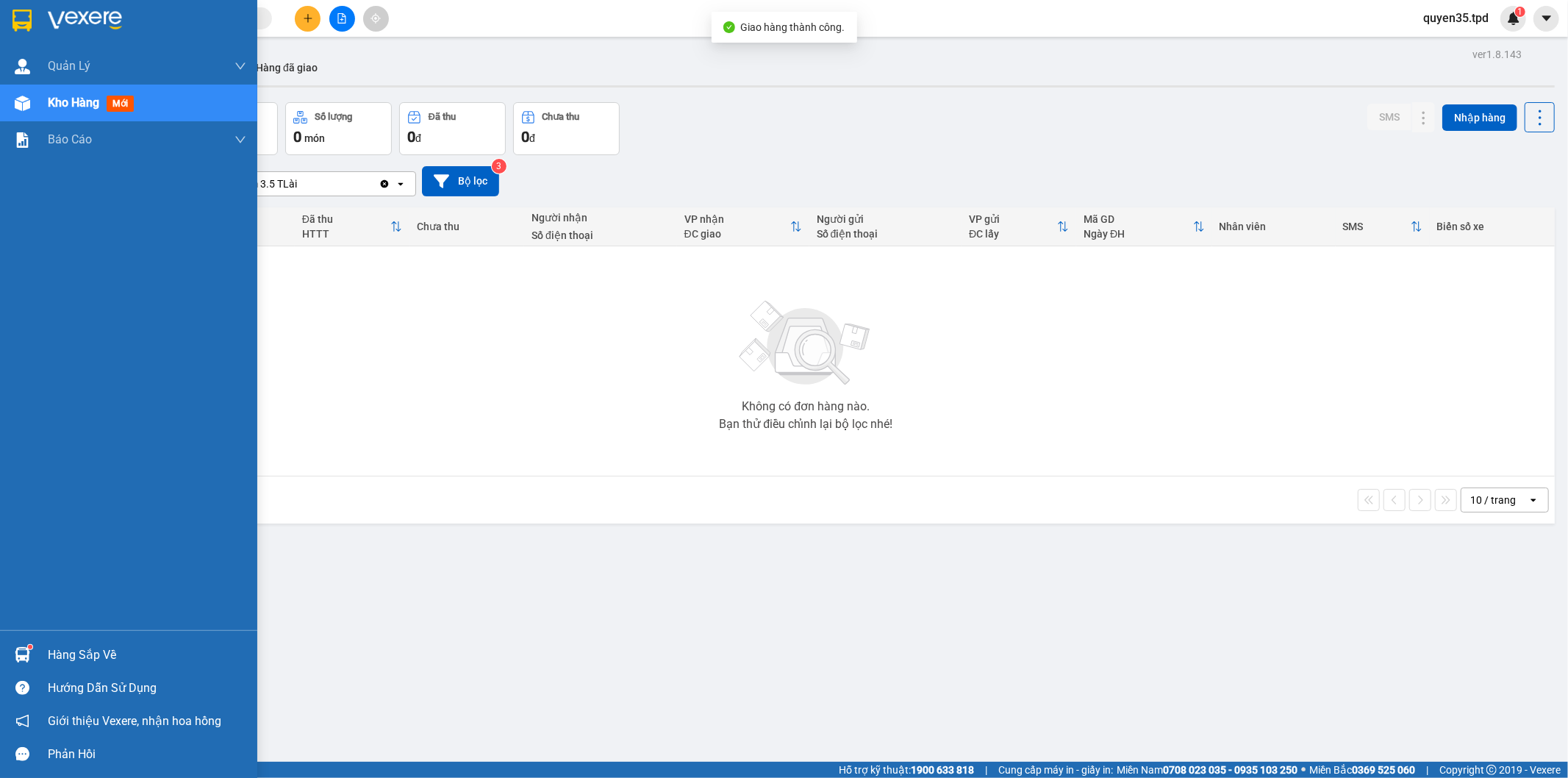
click at [44, 645] on div "Hàng sắp về" at bounding box center [128, 654] width 257 height 33
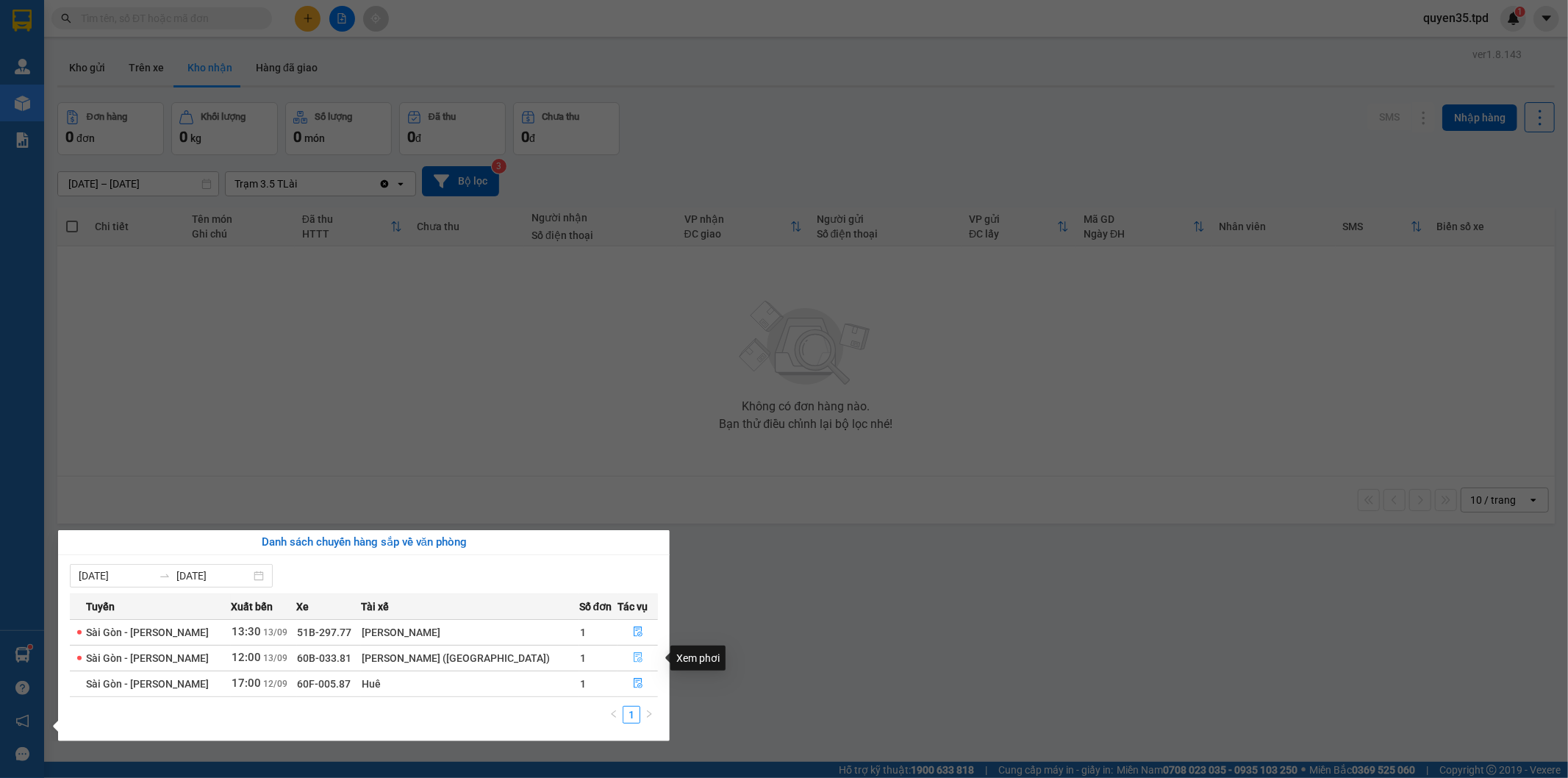
click at [633, 656] on icon "file-done" at bounding box center [638, 656] width 10 height 10
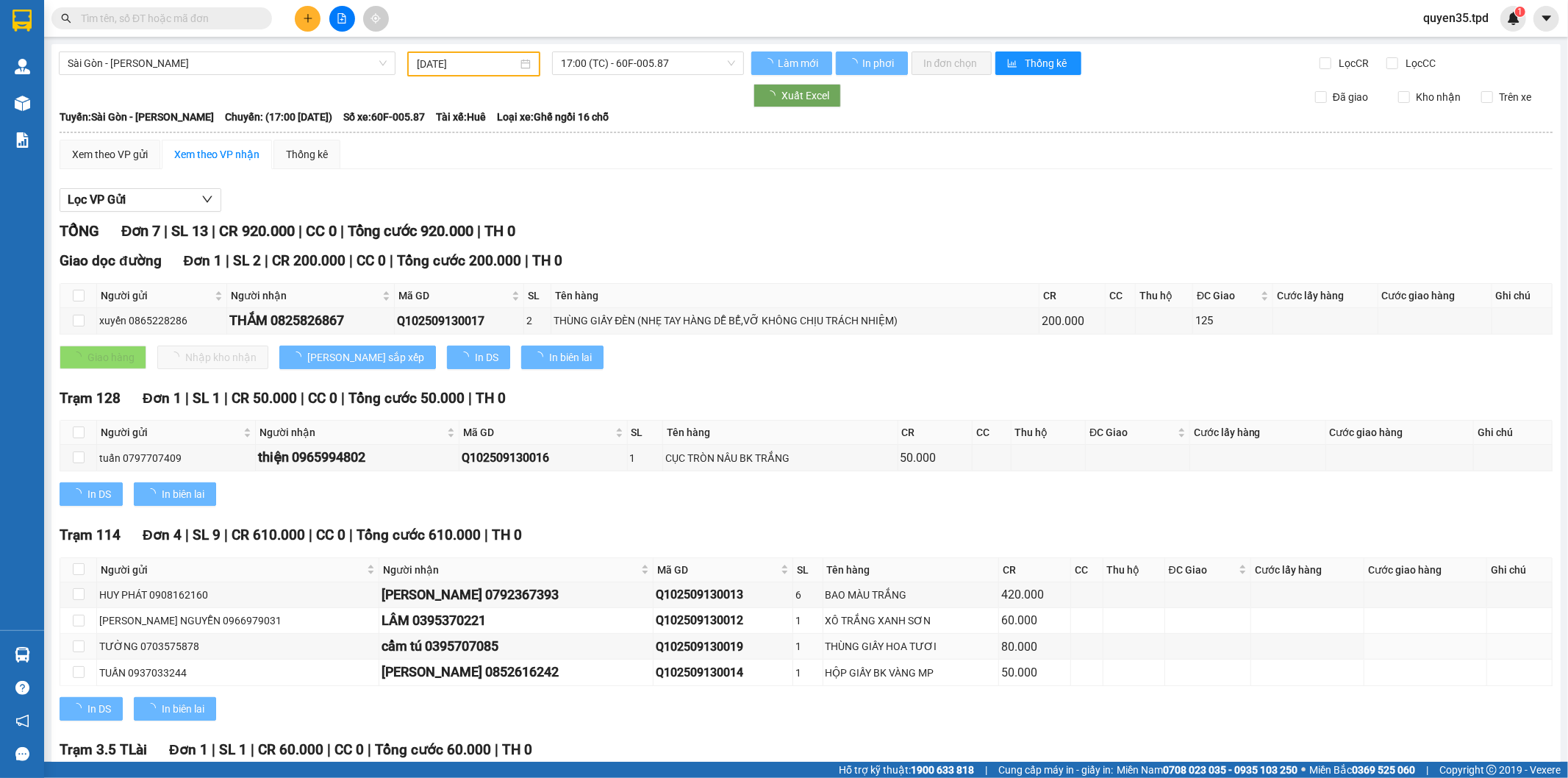
type input "[DATE]"
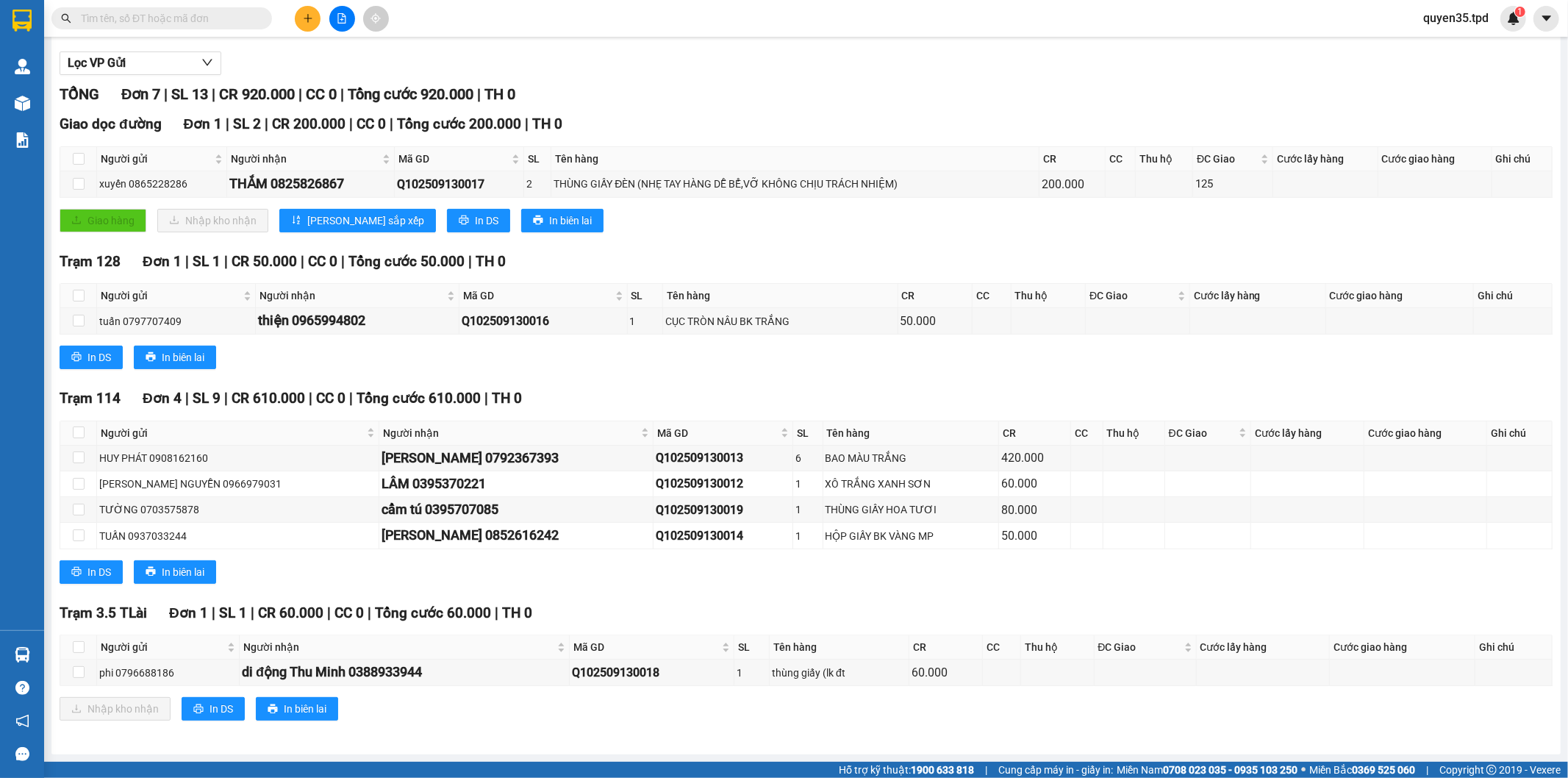
scroll to position [53, 0]
